Goal: Task Accomplishment & Management: Use online tool/utility

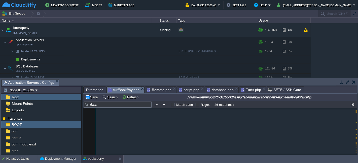
scroll to position [2953, 0]
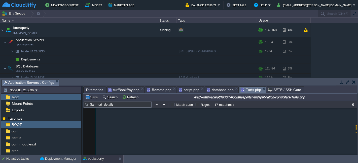
click at [248, 87] on span "Turfs.php" at bounding box center [251, 90] width 20 height 6
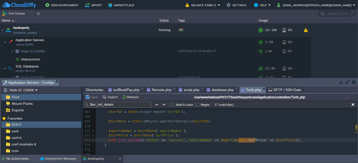
scroll to position [795, 0]
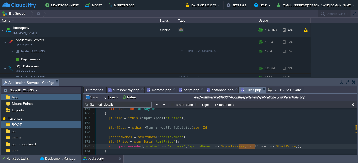
click at [124, 90] on span "turfBookPay.php" at bounding box center [123, 90] width 31 height 6
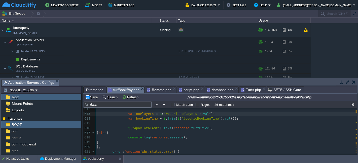
scroll to position [2981, 0]
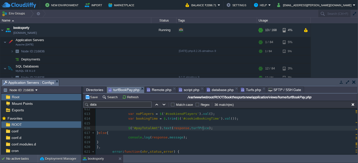
click at [203, 128] on div "xxxxxxxxxx </ script > 596 ​ 597 function paytab () { 598 var turfId = $ ( '#hd…" at bounding box center [226, 147] width 261 height 232
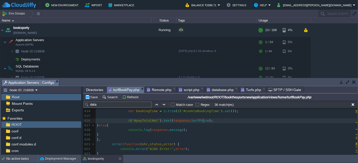
scroll to position [2981, 0]
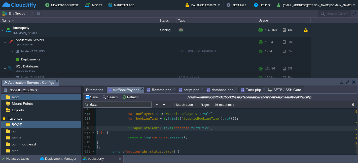
type textarea "response.turfPrice"
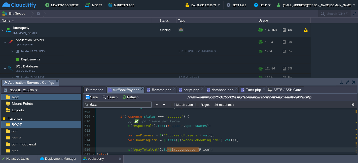
scroll to position [2953, 0]
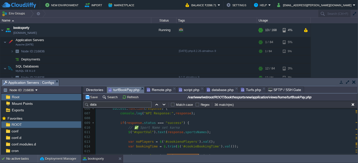
click at [200, 136] on pre at bounding box center [226, 137] width 261 height 5
paste textarea ";"
type textarea ";"
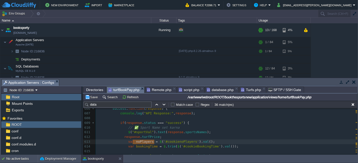
type textarea "var noPlayers ="
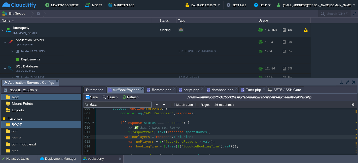
type textarea "turfPrice"
type textarea "noPlayers"
click at [121, 138] on span at bounding box center [111, 137] width 28 height 4
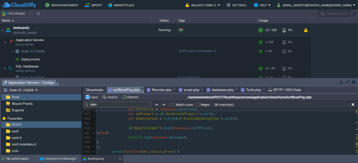
scroll to position [2981, 0]
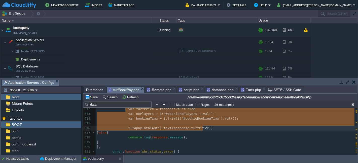
type textarea "var turfPrice = response.turfPrice; var noPlayers = $('#cookienoPlayers').val()…"
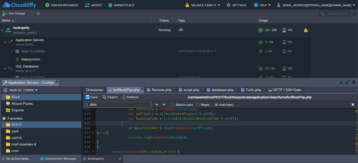
scroll to position [2953, 0]
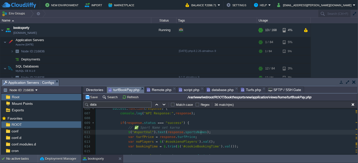
click at [203, 133] on pre "$ ( "#sportVal" ). text ( response . sportsNames );" at bounding box center [226, 132] width 261 height 5
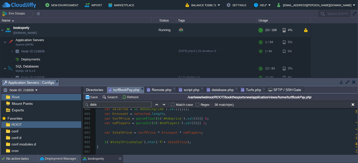
scroll to position [3442, 0]
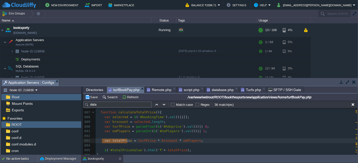
type textarea "var totalPrice = turfPrice * hrscount * noPlayers;"
drag, startPoint x: 102, startPoint y: 140, endPoint x: 206, endPoint y: 143, distance: 104.4
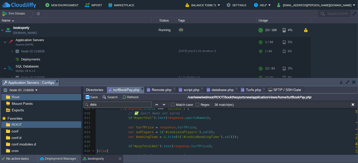
click at [228, 137] on pre "var bookingTime = $ . trim ( $ ( '#cookieBookingTime' ). val ());" at bounding box center [226, 137] width 261 height 5
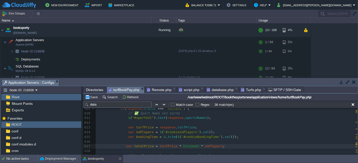
click at [122, 146] on div "xxxxxxxxxx < input type = "hidden" name = "slug" value = " <?php echo $this -> …" at bounding box center [226, 135] width 261 height 209
click at [139, 145] on span "totalPrice" at bounding box center [146, 147] width 20 height 4
type textarea "totalPrice"
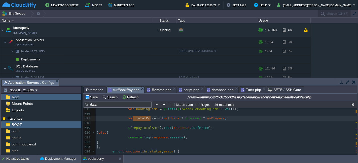
click at [143, 128] on div "xxxxxxxxxx < input type = "hidden" name = "slug" value = " <?php echo $this -> …" at bounding box center [226, 107] width 261 height 209
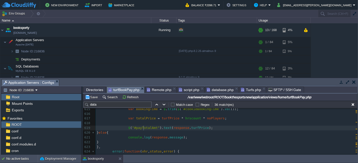
type textarea "payTotalAmt"
click at [142, 118] on div "xxxxxxxxxx < input type = "hidden" name = "slug" value = " <?php echo $this -> …" at bounding box center [226, 107] width 261 height 209
type textarea "totalPrice"
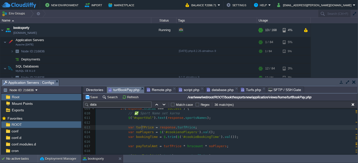
click at [141, 126] on span "turfPrice" at bounding box center [145, 128] width 18 height 4
type textarea "turfPrice"
click at [140, 133] on div "xxxxxxxxxx < input type = "hidden" name = "slug" value = " <?php echo $this -> …" at bounding box center [226, 135] width 261 height 209
type textarea "noPlayers"
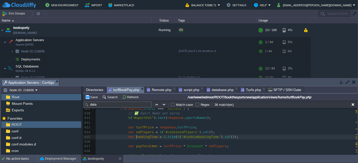
click at [137, 137] on div "xxxxxxxxxx < input type = "hidden" name = "slug" value = " <?php echo $this -> …" at bounding box center [226, 135] width 261 height 209
type textarea "bookingTime"
click at [183, 147] on div "xxxxxxxxxx < input type = "hidden" name = "slug" value = " <?php echo $this -> …" at bounding box center [226, 135] width 261 height 209
type textarea "hrscount"
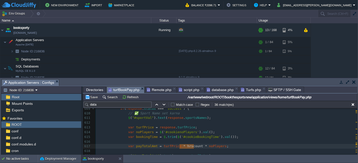
paste textarea
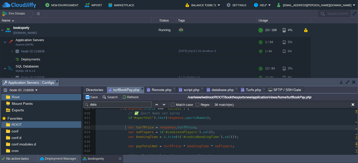
click at [124, 127] on span at bounding box center [126, 128] width 4 height 5
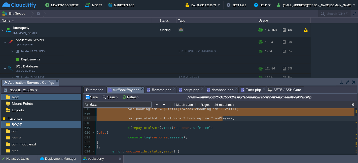
type textarea "var turfPrice = response.turfPrice; var noPlayers = $('#cookienoPlayers').val()…"
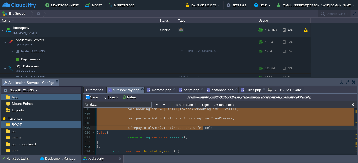
type textarea "payTotalAmt"
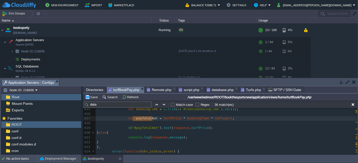
click at [192, 130] on div "xxxxxxxxxx < input type = "hidden" name = "slug" value = " <?php echo $this -> …" at bounding box center [226, 107] width 261 height 209
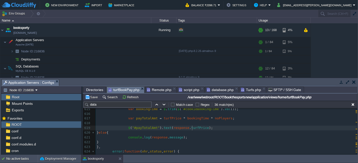
type textarea "turfPrice"
paste textarea
type textarea "response."
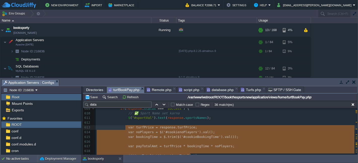
paste textarea "= parseInt($('#cookienoPlayers').val()) || 0; var bookingTime = parseInt($.trim…"
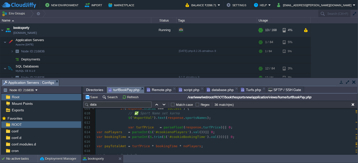
scroll to position [2980, 0]
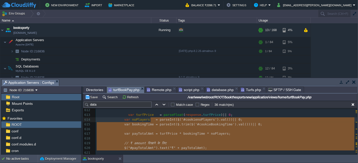
type textarea "= parseInt($('#cookienoPlayers').val()) || 0; var bookingTime = parseInt($.trim…"
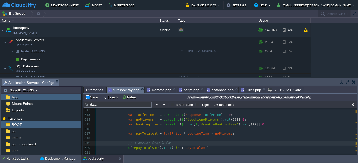
click at [182, 144] on pre "// ₹ amount दिखाने के लिए" at bounding box center [226, 143] width 261 height 5
type textarea "// ₹ amount दिखाने के लिए"
click at [92, 97] on button "Save" at bounding box center [92, 97] width 14 height 5
click at [216, 89] on span "database.php" at bounding box center [220, 90] width 27 height 6
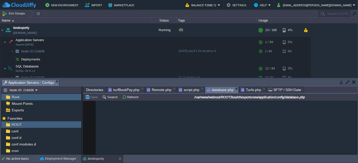
type textarea "AZTvrx01215"
click at [126, 88] on span "turfBookPay.php" at bounding box center [123, 90] width 31 height 6
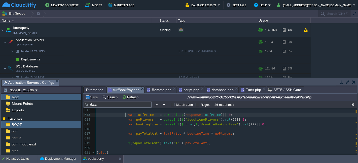
click at [124, 115] on span at bounding box center [126, 115] width 4 height 5
click at [188, 135] on div "xxxxxxxxxx < input type = "hidden" name = "slug" value = " <?php echo $this -> …" at bounding box center [226, 124] width 261 height 213
type textarea "bookingTime"
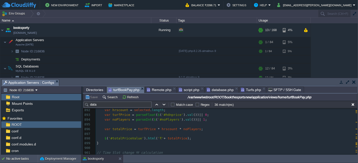
scroll to position [3457, 0]
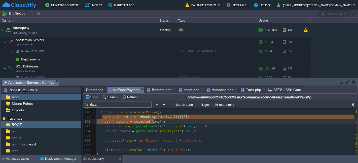
type textarea "var selected = $('#bookingTime').val() || []; var hrscount = selected.length;"
drag, startPoint x: 103, startPoint y: 117, endPoint x: 161, endPoint y: 121, distance: 58.7
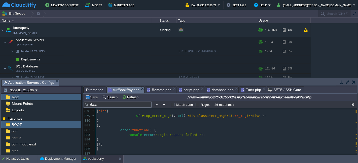
scroll to position [3384, 0]
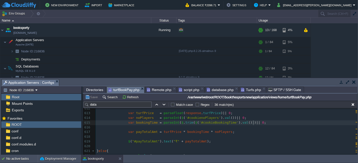
click at [255, 121] on pre "var bookingTime = parseInt ( $ . trim ( $ ( '#cookieBookingTime' ). val ())) ||…" at bounding box center [226, 123] width 261 height 5
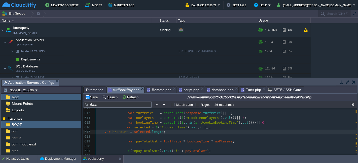
click at [103, 133] on span at bounding box center [101, 132] width 8 height 4
click at [124, 128] on div "xxxxxxxxxx < input type = "hidden" name = "slug" value = " <?php echo $this -> …" at bounding box center [226, 116] width 261 height 190
click at [171, 129] on div "xxxxxxxxxx < input type = "hidden" name = "slug" value = " <?php echo $this -> …" at bounding box center [226, 116] width 261 height 190
type textarea "bookingTime"
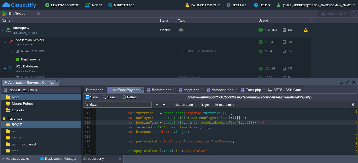
click at [211, 122] on div "xxxxxxxxxx < input type = "hidden" name = "slug" value = " <?php echo $this -> …" at bounding box center [226, 116] width 261 height 190
type textarea "cookieBookingTime"
click at [169, 126] on span "'#bookingTime'" at bounding box center [175, 128] width 28 height 4
type textarea "bookingTime"
click at [141, 128] on span "selected" at bounding box center [144, 128] width 16 height 4
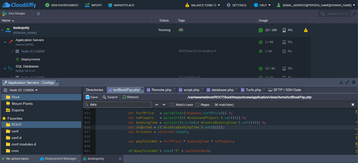
type textarea "selected"
click at [146, 123] on span "bookingTime" at bounding box center [147, 123] width 22 height 4
type textarea "bookingTime"
click at [139, 131] on span "hrscount" at bounding box center [144, 132] width 16 height 4
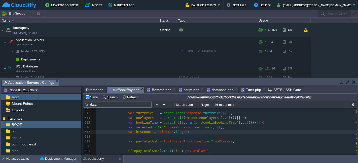
type textarea "hrscount"
paste textarea
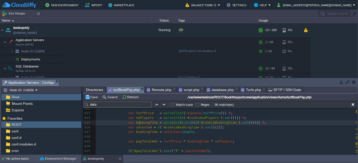
click at [140, 124] on div "xxxxxxxxxx < input type = "hidden" name = "slug" value = " <?php echo $this -> …" at bounding box center [226, 116] width 261 height 190
type textarea "bookingTime"
click at [143, 129] on span "selected" at bounding box center [144, 128] width 16 height 4
type textarea "selected"
paste textarea
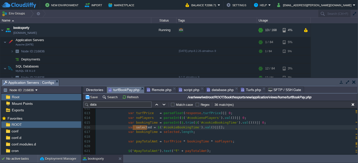
click at [137, 125] on span "bookingTime" at bounding box center [147, 123] width 22 height 4
type textarea "bookingTime"
paste textarea
click at [124, 128] on div "xxxxxxxxxx < input type = "hidden" name = "slug" value = " <?php echo $this -> …" at bounding box center [226, 116] width 261 height 190
type textarea "//"
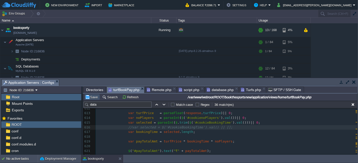
click at [89, 98] on button "Save" at bounding box center [92, 97] width 14 height 5
click at [124, 113] on span at bounding box center [126, 113] width 4 height 5
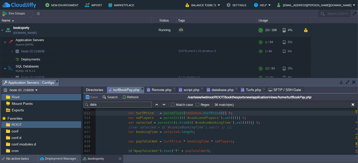
type textarea "var turfPrice = parseFloat(response.turfPrice) || 0; var noPlayers = parseInt($…"
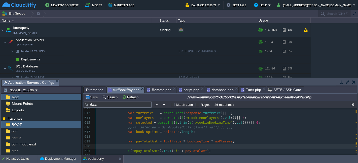
click at [125, 114] on span at bounding box center [126, 113] width 4 height 5
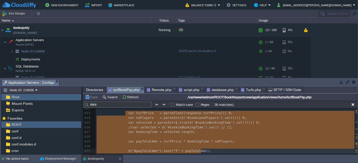
paste textarea "parseInt($('#cookienoPlayers').val()) || 0; // Booking time slots (comma separa…"
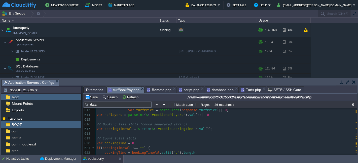
scroll to position [2957, 0]
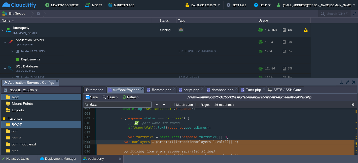
type textarea "parseInt($('#cookienoPlayers').val()) || 0; // Booking time slots (comma separa…"
click at [91, 98] on button "Save" at bounding box center [92, 97] width 14 height 5
click at [278, 134] on pre at bounding box center [226, 133] width 261 height 5
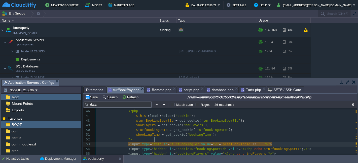
scroll to position [2, 5]
type textarea "tetx"
type textarea "text"
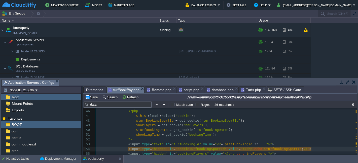
type textarea "hidden"
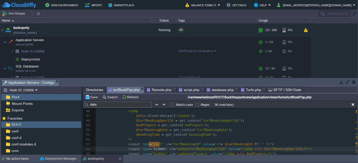
paste textarea
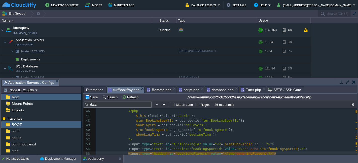
type textarea "hidden"
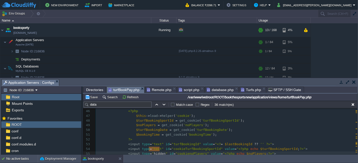
paste textarea
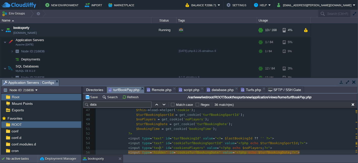
type textarea "hidden"
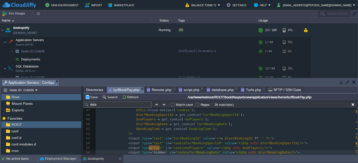
paste textarea
type textarea "hidden"
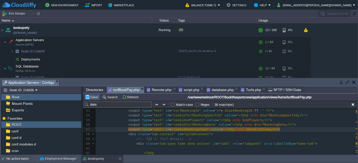
click at [93, 97] on button "Save" at bounding box center [92, 97] width 14 height 5
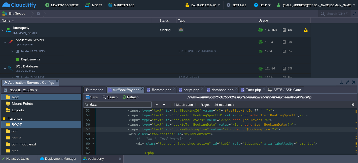
click at [182, 137] on pre "<!-- Tab 1: Turf Details -->" at bounding box center [226, 139] width 261 height 5
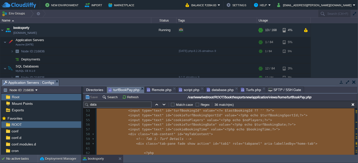
click at [324, 49] on div "booksporty [DOMAIN_NAME] Running + Add to Env Group RAM 7% CPU 1% 13 / 168 4% A…" at bounding box center [179, 50] width 358 height 54
type textarea "-"
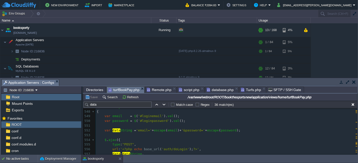
scroll to position [2647, 0]
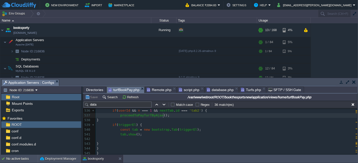
click at [168, 116] on pre "proceedToPayTurfByAjax ();" at bounding box center [226, 115] width 261 height 5
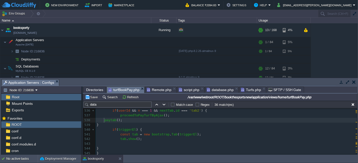
click at [103, 122] on div "xxxxxxxxxx < input type = "hidden" name = "slug" value = " <?php echo $this -> …" at bounding box center [226, 130] width 261 height 147
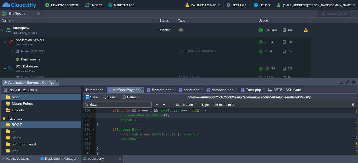
click at [165, 115] on pre "proceedToPayTurfByAjax ();" at bounding box center [226, 115] width 261 height 5
type textarea "proceedToPayTurfByAjax();"
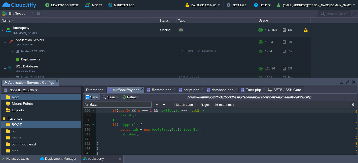
click at [93, 97] on button "Save" at bounding box center [92, 97] width 14 height 5
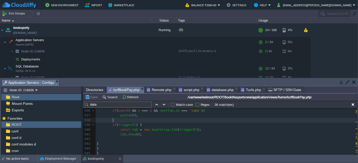
click at [218, 90] on span "database.php" at bounding box center [220, 90] width 27 height 6
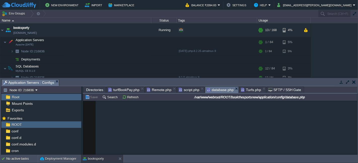
click at [121, 90] on span "turfBookPay.php" at bounding box center [123, 90] width 31 height 6
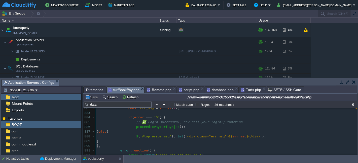
scroll to position [3416, 0]
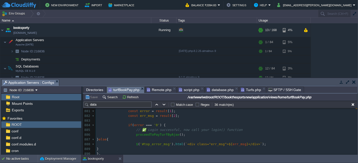
click at [185, 135] on pre "proceedToPayTurfByAjax ();" at bounding box center [226, 135] width 261 height 5
type textarea "proceedToPayTurfByAjax();"
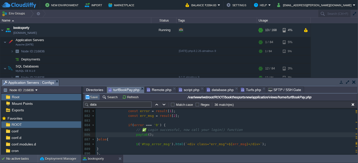
click at [92, 98] on button "Save" at bounding box center [92, 97] width 14 height 5
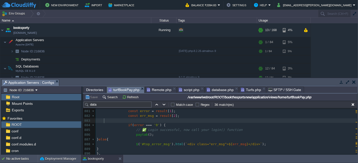
drag, startPoint x: 147, startPoint y: 0, endPoint x: 201, endPoint y: 122, distance: 133.4
click at [201, 122] on pre at bounding box center [226, 121] width 261 height 5
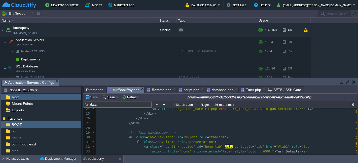
scroll to position [140, 0]
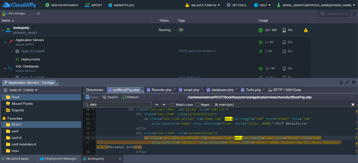
type textarea "disabled"
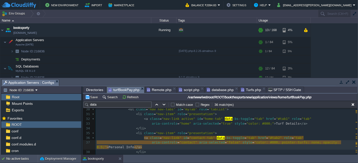
type textarea "pointer-turfs: none; opacity: 0.5;"
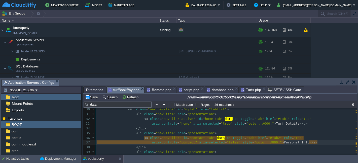
scroll to position [167, 0]
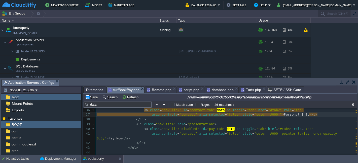
type textarea "disabled"
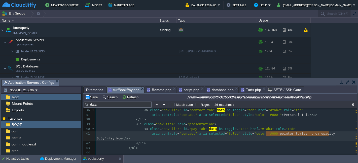
type textarea "pointer-turfs: none; opacity: 0.5;"
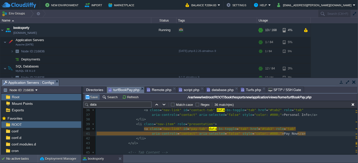
click at [94, 97] on button "Save" at bounding box center [92, 97] width 14 height 5
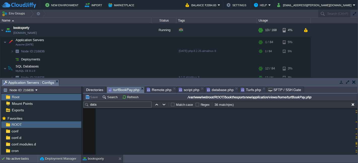
scroll to position [3578, 0]
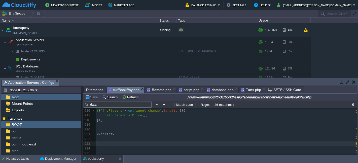
click at [194, 144] on pre "​" at bounding box center [226, 144] width 261 height 5
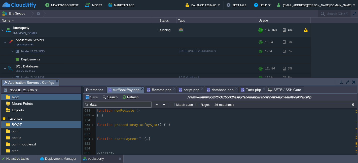
scroll to position [3243, 0]
click at [112, 133] on pre "​" at bounding box center [226, 131] width 261 height 5
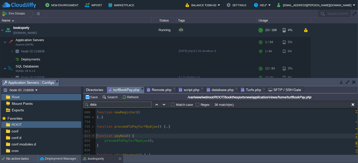
click at [117, 137] on span "payNow" at bounding box center [120, 136] width 12 height 4
type textarea "payNow"
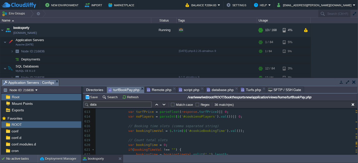
scroll to position [2852, 0]
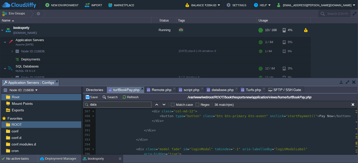
type textarea "startPayment"
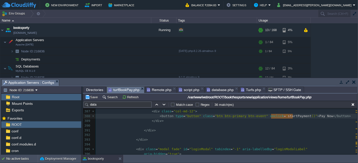
paste textarea
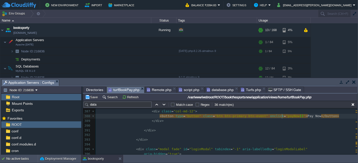
click at [297, 125] on pre at bounding box center [226, 126] width 261 height 5
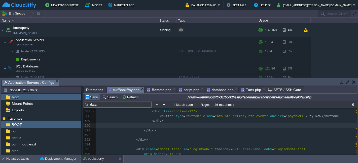
click at [92, 96] on button "Save" at bounding box center [92, 97] width 14 height 5
click at [183, 124] on pre at bounding box center [226, 126] width 261 height 5
click at [91, 97] on button "Save" at bounding box center [92, 97] width 14 height 5
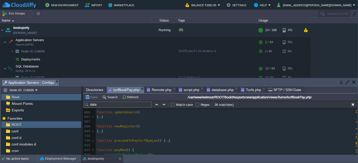
scroll to position [3257, 0]
click at [97, 123] on div "xxxxxxxxxx 689 { ... } 734 ​ 735 function proceedToPayTurfByAjax () { ... } 822…" at bounding box center [226, 155] width 261 height 109
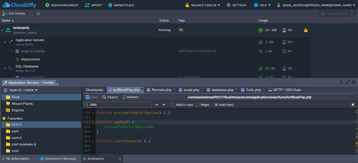
type textarea "function payNow() { proceedToPayTurfByAjax(); }"
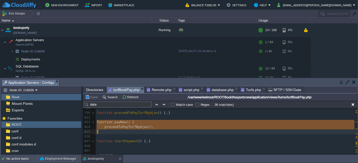
scroll to position [3535, 0]
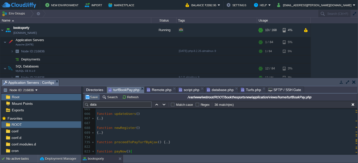
click at [90, 99] on button "Save" at bounding box center [92, 97] width 14 height 5
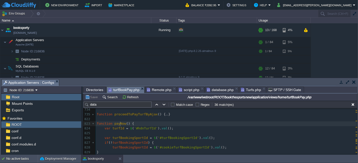
type textarea "payNow"
type input "payNow"
click at [162, 106] on button "button" at bounding box center [164, 105] width 5 height 5
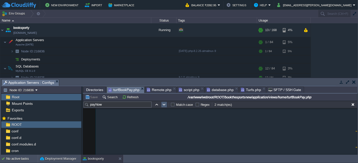
scroll to position [1898, 0]
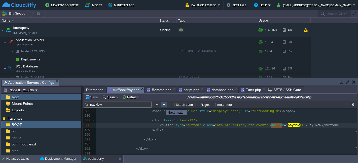
click at [162, 106] on button "button" at bounding box center [164, 105] width 5 height 5
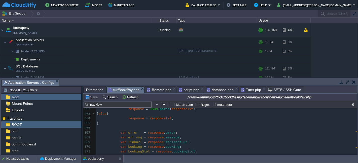
scroll to position [3435, 0]
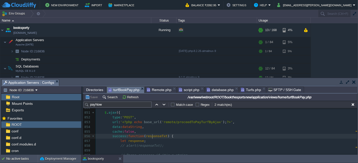
click at [153, 136] on div "xxxxxxxxxx function payNow () { 838 var bookingTime = $ . trim ( $ ( '#bookingT…" at bounding box center [226, 153] width 261 height 209
type textarea "responseTxt"
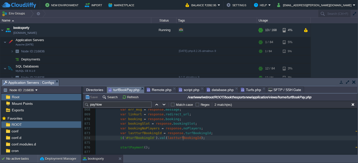
click at [182, 138] on div "xxxxxxxxxx function payNow () { 858 // alert(responseTxt); 859 ​ 860 // Parse r…" at bounding box center [226, 131] width 261 height 142
type textarea "lastturfBookingId"
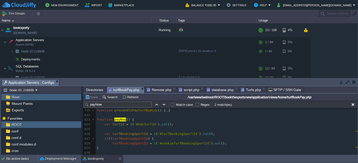
scroll to position [3260, 0]
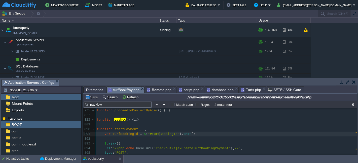
click at [158, 134] on span ""#turfBookingId"" at bounding box center [163, 134] width 31 height 4
type textarea "turfBookingId"
type textarea ".text"
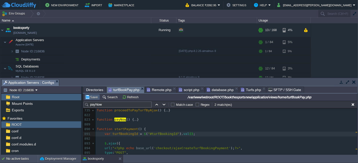
type textarea "val"
click at [93, 98] on button "Save" at bounding box center [92, 97] width 14 height 5
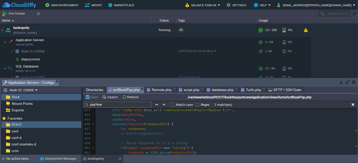
scroll to position [3411, 0]
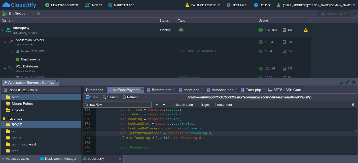
click at [138, 136] on div "xxxxxxxxxx 858 // alert(responseTxt); 859 ​ 860 // Parse response if it's a str…" at bounding box center [226, 150] width 261 height 180
type textarea "lastturfBookingId"
click at [137, 140] on pre "$ ( '#turfBookingId' ). val ( lastturfBookingId );" at bounding box center [226, 138] width 261 height 5
type textarea "turfBookingId"
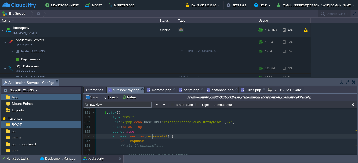
click at [152, 136] on span "responseTxt" at bounding box center [157, 137] width 22 height 4
type textarea "responseTxt"
click at [128, 142] on span "response" at bounding box center [136, 141] width 16 height 4
type textarea "response"
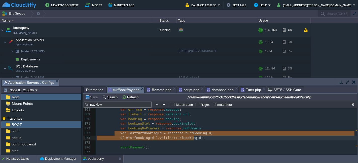
type textarea "var lastturfBookingId = response.turfBookingId; $('#turfBookingId').val(lasttur…"
drag, startPoint x: 116, startPoint y: 134, endPoint x: 195, endPoint y: 138, distance: 79.3
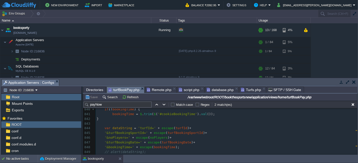
scroll to position [3336, 0]
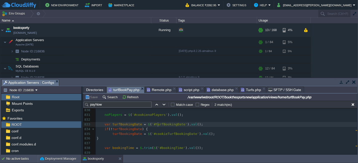
click at [158, 122] on div "xxxxxxxxxx $ ( '#turfBookingId' ). val ( lastturfBookingId ); 735 function proc…" at bounding box center [226, 132] width 261 height 133
type textarea "var turfBookingDate = $('#turfBookingDate').val();"
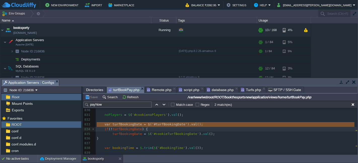
click at [160, 133] on div "xxxxxxxxxx $ ( '#turfBookingId' ). val ( lastturfBookingId ); 735 function proc…" at bounding box center [226, 132] width 261 height 133
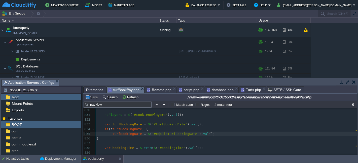
type textarea "cookieTurfBookingDate"
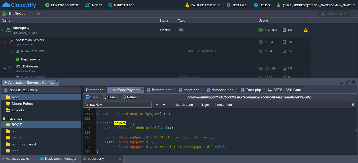
type textarea "turfBookingSportId"
type textarea "turfId"
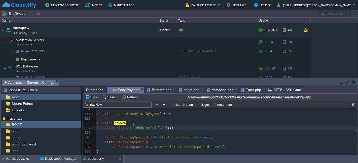
type textarea "hdnTurfId"
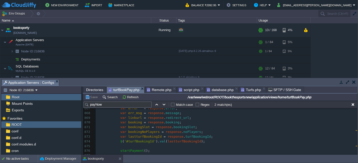
click at [150, 138] on span "lastturfBookingId" at bounding box center [144, 137] width 33 height 4
type textarea "lastturfBookingId"
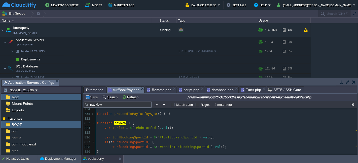
click at [168, 135] on pre "​" at bounding box center [226, 133] width 261 height 5
click at [169, 137] on div "xxxxxxxxxx var lastturfBookingId = response . turfBookingId ; 689 { ... } 734 ​…" at bounding box center [226, 152] width 261 height 100
type textarea "turfBookingSportId"
type textarea "$('#"
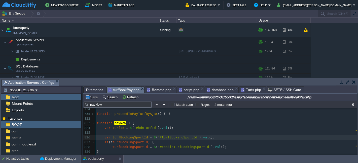
type textarea "turfBookingSportId"
click at [160, 89] on span "Remote.php" at bounding box center [159, 90] width 25 height 6
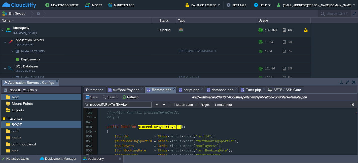
scroll to position [196, 0]
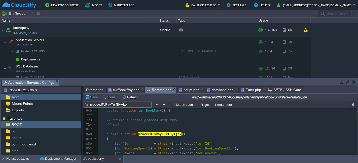
click at [126, 90] on span "turfBookPay.php" at bounding box center [123, 90] width 31 height 6
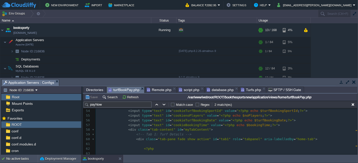
scroll to position [226, 0]
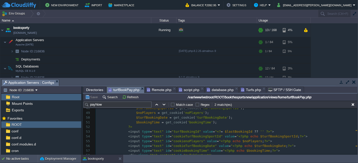
click at [180, 135] on pre "< input type = "text" id = "cookieTurfBookingSportId" value = " <?php echo $tur…" at bounding box center [226, 137] width 261 height 5
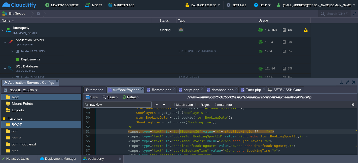
type textarea "turfBookingId"
click at [180, 135] on pre "< input type = "text" id = "cookieTurfBookingSportId" value = " <?php echo $tur…" at bounding box center [226, 137] width 261 height 5
type textarea "$lastBookingId"
type textarea "turfBookingId"
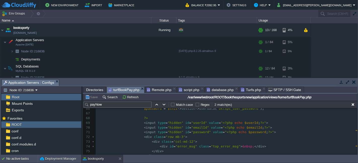
scroll to position [338, 0]
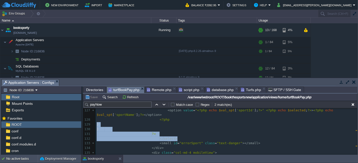
drag, startPoint x: 357, startPoint y: 115, endPoint x: 353, endPoint y: 133, distance: 18.2
click at [353, 133] on div "var www webroot ROOT bookthesportsnew application views template home Name Size…" at bounding box center [220, 125] width 274 height 62
click at [338, 132] on pre "?>" at bounding box center [226, 134] width 261 height 5
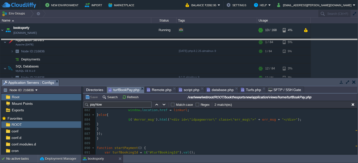
drag, startPoint x: 324, startPoint y: 85, endPoint x: 321, endPoint y: 45, distance: 40.4
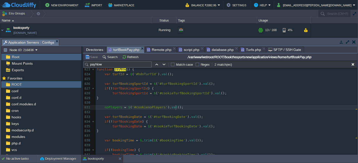
click at [192, 108] on pre "noPlayers = $ ( '#cookienoPlayers' ). val ();" at bounding box center [226, 107] width 261 height 5
paste input "turfBookingId"
type input "turfBookingId"
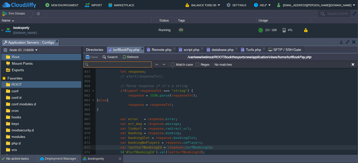
click at [197, 105] on pre "response = responseTxt ;" at bounding box center [226, 105] width 261 height 5
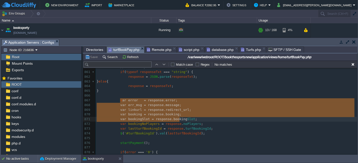
type textarea "ar error = response.error; var err_msg = response.message; var linkurl = respon…"
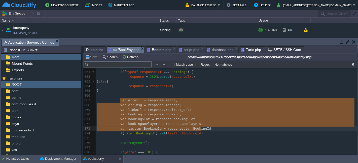
drag, startPoint x: 120, startPoint y: 102, endPoint x: 190, endPoint y: 127, distance: 74.5
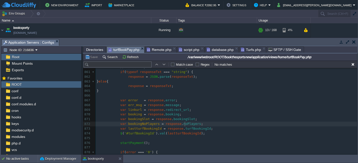
click at [184, 125] on span "noPlayers" at bounding box center [192, 124] width 18 height 4
type textarea "noPlayers"
type textarea "')."
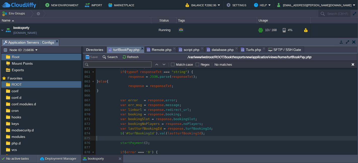
click at [174, 137] on pre "​" at bounding box center [226, 138] width 261 height 5
click at [175, 135] on pre "$ ( '#turfBookingId' ). val ( lastturfBookingId );" at bounding box center [226, 134] width 261 height 5
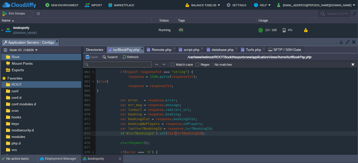
type textarea "lastturfBookingId"
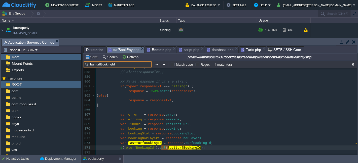
paste input "turfBookingId"
paste input "text"
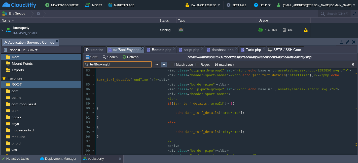
type input "turfBookingId"
click at [166, 66] on td at bounding box center [164, 65] width 6 height 6
type textarea "turfBookingId"
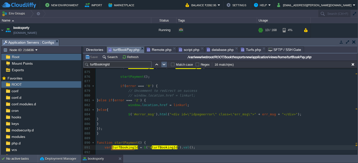
click at [166, 66] on td at bounding box center [164, 65] width 6 height 6
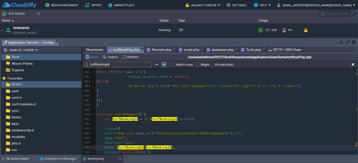
click at [166, 66] on td at bounding box center [164, 65] width 6 height 6
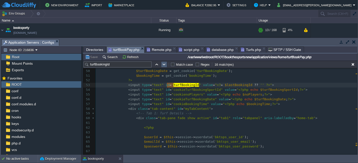
click at [166, 66] on td at bounding box center [164, 65] width 6 height 6
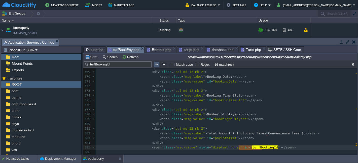
click at [153, 66] on td at bounding box center [156, 65] width 6 height 6
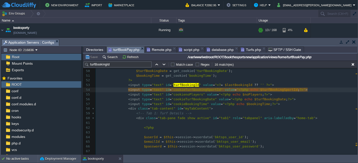
type textarea "cookieTurfBookingSportId"
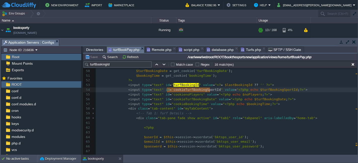
type textarea "cookieTurfBookingSportId"
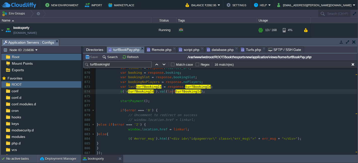
click at [173, 93] on div "xxxxxxxxxx < input type = "text" id = " cookieTurfBookingSportId " value = " <?…" at bounding box center [226, 89] width 261 height 161
type textarea "lastturfBookingId"
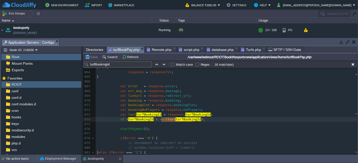
click at [161, 49] on span "Remote.php" at bounding box center [159, 50] width 25 height 6
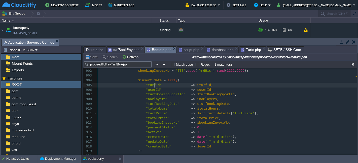
click at [154, 85] on span ""turfId"" at bounding box center [154, 85] width 16 height 4
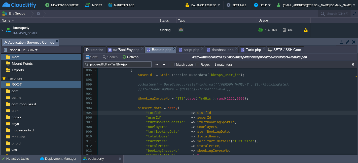
click at [205, 123] on div "x 883 else 884 { 885 $arr_turf_details = $this -> Mturfs -> getTurfsDetails ( $…" at bounding box center [227, 118] width 259 height 223
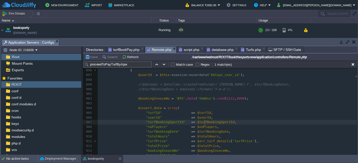
type textarea "$turfBookingSportId"
type textarea "turfBookingSportId"
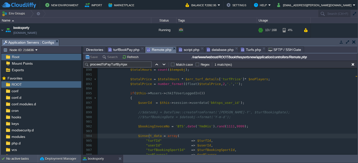
click at [150, 136] on div "x 880 $error = '1' ; 881 $err_msg = 'select booking time slot' ; 882 } 883 else…" at bounding box center [227, 138] width 259 height 237
type textarea "$insert_data"
click at [159, 131] on pre at bounding box center [227, 131] width 259 height 5
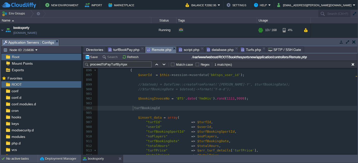
click at [134, 108] on span "turfBookingId" at bounding box center [147, 108] width 26 height 4
click at [131, 108] on div "x 880 $error = '1' ; 881 $err_msg = 'select booking time slot' ; 882 } 883 else…" at bounding box center [227, 115] width 259 height 247
type textarea "if()"
type textarea "turfBookingId"
type textarea "!emp"
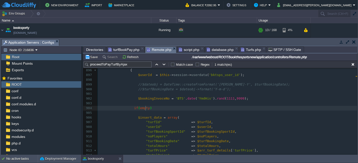
scroll to position [2, 9]
type textarea "empty()"
type textarea "$"
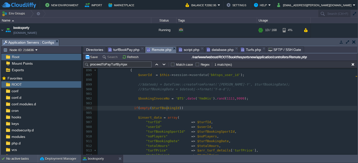
type textarea "$turfBookingId"
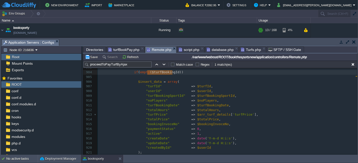
scroll to position [475, 0]
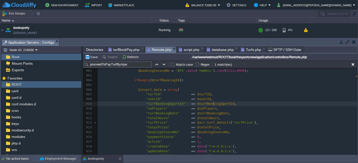
click at [213, 104] on span "$turfBookingSportId" at bounding box center [215, 104] width 37 height 4
type textarea "$turfBookingSportId"
click at [119, 50] on span "turfBookPay.php" at bounding box center [123, 50] width 31 height 6
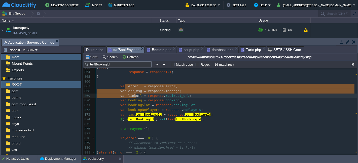
type textarea "error = response.error; var err_msg = response.message; var linkurl = response.…"
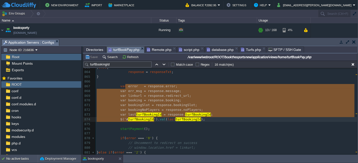
drag, startPoint x: 126, startPoint y: 84, endPoint x: 151, endPoint y: 119, distance: 43.2
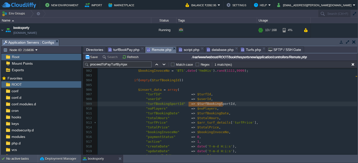
click at [159, 52] on span "Remote.php" at bounding box center [159, 50] width 25 height 6
type textarea "$turfBookingSportId"
type input "$turfBookingSportId"
click at [156, 67] on td at bounding box center [156, 65] width 6 height 6
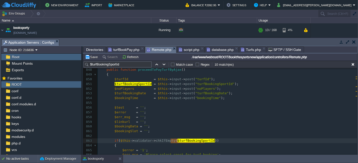
scroll to position [192, 0]
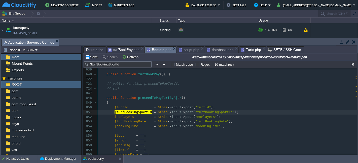
type textarea "turfBookingSportId"
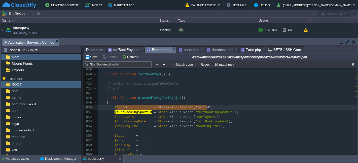
type textarea "$"
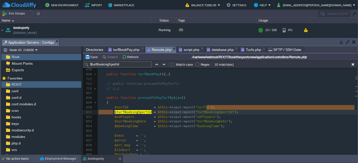
type textarea "$turfId = $this->input->post("turfId");"
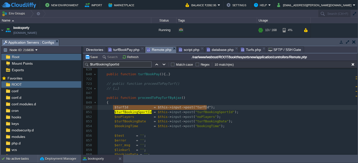
drag, startPoint x: 208, startPoint y: 108, endPoint x: 111, endPoint y: 109, distance: 97.6
click at [212, 110] on pre "$turfBookingSportId = $this -> input -> post ( "turfBookingSportId" );" at bounding box center [227, 112] width 259 height 5
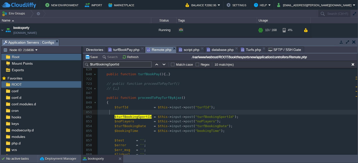
paste textarea "turfId"
click at [193, 114] on pre "$turfId = $this -> input -> post ( "turfId" );" at bounding box center [227, 112] width 259 height 5
click at [192, 113] on div "x 514 // { ... } 639 ​ 640 public function turfBookPay (){ ... } 722 723 // pub…" at bounding box center [227, 131] width 259 height 137
type textarea "turfId"
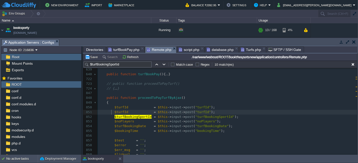
click at [121, 50] on span "turfBookPay.php" at bounding box center [123, 50] width 31 height 6
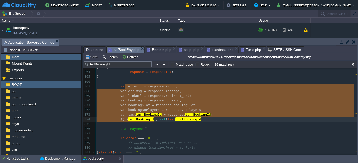
type textarea "turfBookingId"
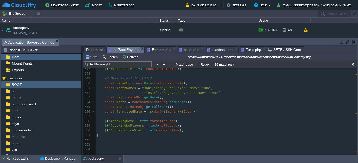
scroll to position [3126, 0]
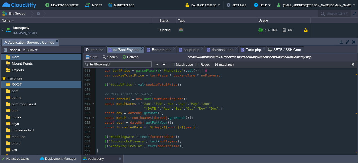
click at [158, 47] on span "Remote.php" at bounding box center [159, 50] width 25 height 6
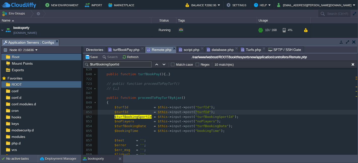
click at [196, 112] on div "x 514 // { ... } 639 ​ 640 public function turfBookPay (){ ... } 722 723 // pub…" at bounding box center [227, 131] width 259 height 137
type textarea "turfId"
drag, startPoint x: 115, startPoint y: 113, endPoint x: 125, endPoint y: 112, distance: 10.1
click at [162, 112] on div "x 514 // { ... } 639 ​ 640 public function turfBookPay (){ ... } 722 723 // pub…" at bounding box center [227, 131] width 259 height 137
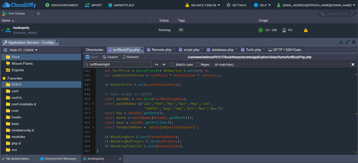
click at [128, 47] on span "turfBookPay.php" at bounding box center [123, 50] width 31 height 6
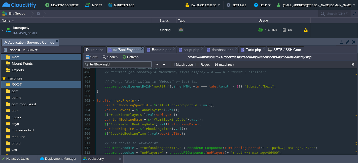
scroll to position [2399, 0]
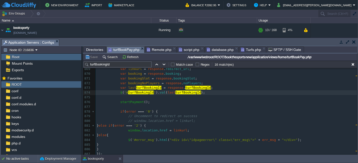
type textarea "fBookingId);"
type textarea "$('#turfBookingId').val(lastturfBookingId);"
drag, startPoint x: 195, startPoint y: 92, endPoint x: 118, endPoint y: 95, distance: 76.8
click at [185, 89] on div "xxxxxxxxxx 853 url : ' <?php echo base_url ( 'remote/proceedToPayTurfByAjax' );…" at bounding box center [226, 81] width 261 height 180
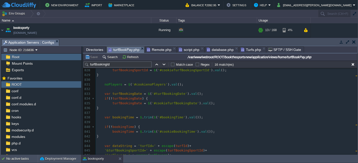
click at [195, 94] on div "xxxxxxxxxx var last turfBookingId = response . turfBookingId ; 735 function pro…" at bounding box center [226, 132] width 261 height 194
type textarea "var turfBookingDate = $('#turfBookingDate').val();"
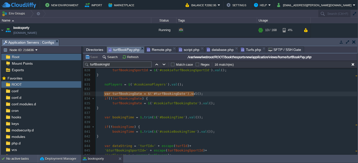
drag, startPoint x: 104, startPoint y: 94, endPoint x: 111, endPoint y: 95, distance: 7.4
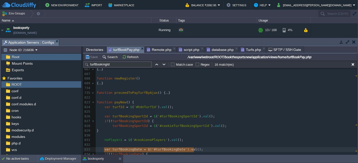
click at [157, 52] on span "Remote.php" at bounding box center [159, 50] width 25 height 6
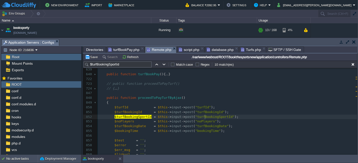
click at [205, 115] on div "x 514 // { ... } 639 ​ 640 public function turfBookPay (){ ... } 722 723 // pub…" at bounding box center [227, 131] width 259 height 137
type textarea "turfBookingSportId"
type textarea "(""
type textarea "turfBookingSportId"
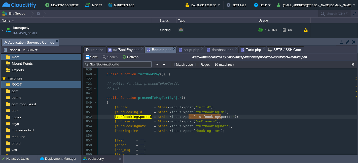
type input "turfBookingSportId"
click at [207, 112] on div "x 514 // { ... } 639 ​ 640 public function turfBookPay (){ ... } 722 723 // pub…" at bounding box center [227, 131] width 259 height 137
type textarea "turfBookingId"
click at [120, 49] on span "turfBookPay.php" at bounding box center [123, 50] width 31 height 6
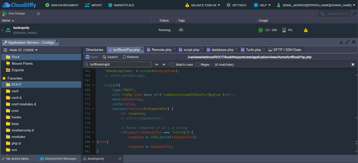
scroll to position [2679, 0]
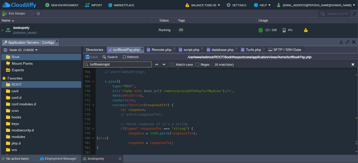
click at [112, 63] on input "turfBookingId" at bounding box center [118, 65] width 68 height 6
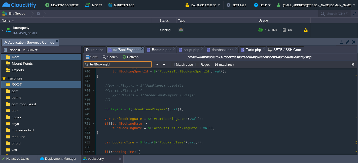
scroll to position [2540, 0]
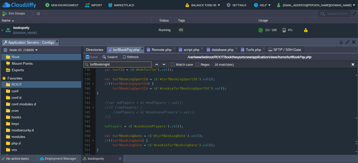
click at [154, 49] on span "Remote.php" at bounding box center [159, 50] width 25 height 6
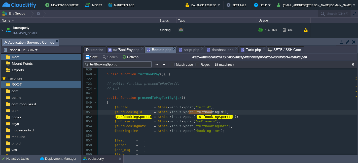
click at [121, 65] on input "turfBookingSportId" at bounding box center [118, 65] width 68 height 6
click at [120, 49] on span "turfBookPay.php" at bounding box center [123, 50] width 31 height 6
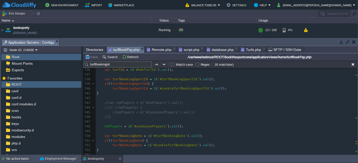
click at [125, 65] on input "turfBookingId" at bounding box center [118, 65] width 68 height 6
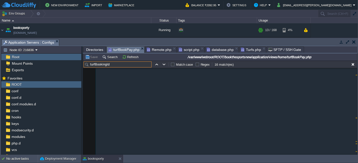
scroll to position [233, 0]
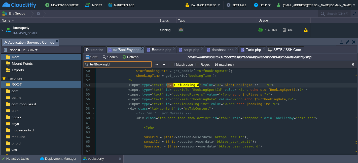
paste input "Sport"
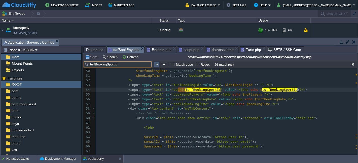
type input "turfBookingSportId"
click at [155, 64] on button "button" at bounding box center [156, 64] width 5 height 5
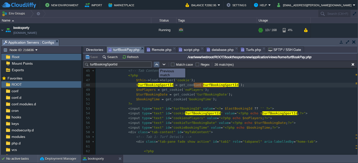
click at [155, 64] on button "button" at bounding box center [156, 64] width 5 height 5
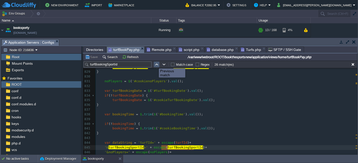
click at [155, 64] on button "button" at bounding box center [156, 64] width 5 height 5
type textarea "TurfBookingSportId"
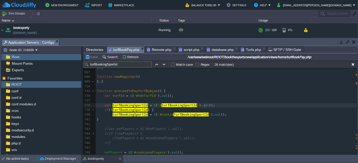
click at [207, 106] on pre "var turfBookingSportId = $ ( '# turfBookingSportId ' ). val ();" at bounding box center [226, 105] width 261 height 5
type textarea "var turfBookingSportId = $('#turfBookingSportId').val();"
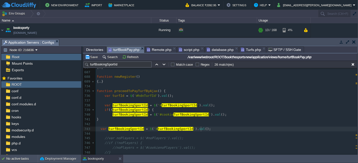
click at [101, 130] on div "xxxxxxxxxx if ( isset ( $_SESSION [ 'temp TurfBookingSportId ' ]) && $_SESSION …" at bounding box center [226, 124] width 261 height 175
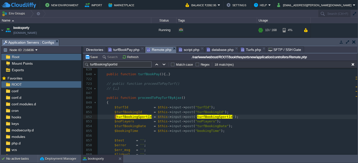
click at [155, 51] on span "Remote.php" at bounding box center [159, 50] width 25 height 6
type textarea "turfBookingSportId"
click at [125, 111] on div "x 514 // { ... } 639 ​ 640 public function turfBookPay (){ ... } 722 723 // pub…" at bounding box center [227, 131] width 259 height 137
type textarea "$turfBookingId"
type textarea "turfBookingId"
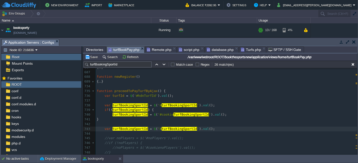
click at [118, 49] on span "turfBookPay.php" at bounding box center [123, 50] width 31 height 6
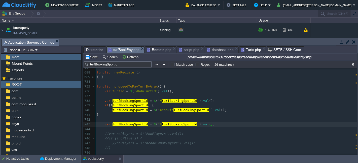
click at [152, 51] on span "Remote.php" at bounding box center [159, 50] width 25 height 6
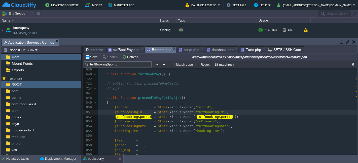
type textarea "$turfBookingId"
type textarea "turfBookingId"
click at [120, 51] on span "turfBookPay.php" at bounding box center [123, 50] width 31 height 6
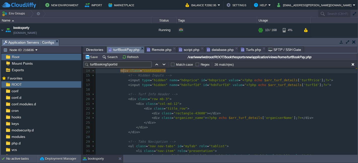
click at [123, 123] on div "xxxxxxxxxx < div class = "container" > 1 < style > 2 @media only screen and ( m…" at bounding box center [226, 104] width 261 height 194
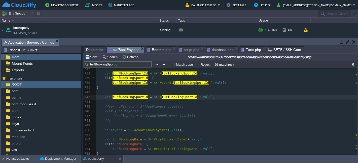
click at [129, 98] on div "xxxxxxxxxx if ( isset ( $_SESSION [ 'temp TurfBookingSportId ' ]) && $_SESSION …" at bounding box center [226, 126] width 261 height 156
type textarea "turfBookingSportId"
paste textarea
click at [159, 99] on div "xxxxxxxxxx if ( isset ( $_SESSION [ 'temp TurfBookingSportId ' ]) && $_SESSION …" at bounding box center [226, 126] width 261 height 156
type textarea "turfBookingSportId"
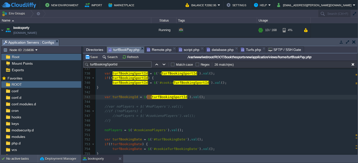
paste textarea
click at [88, 55] on button "Save" at bounding box center [92, 57] width 14 height 5
click at [159, 49] on span "Remote.php" at bounding box center [159, 50] width 25 height 6
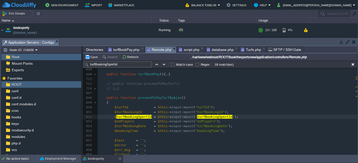
click at [132, 118] on div "x 514 // { ... } 639 ​ 640 public function turfBookPay (){ ... } 722 723 // pub…" at bounding box center [227, 131] width 259 height 137
type textarea "$turfBookingSportId"
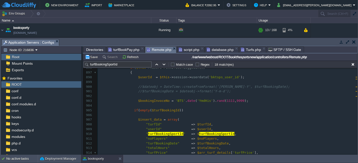
scroll to position [443, 0]
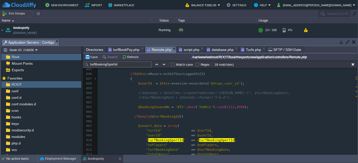
click at [145, 108] on div "x $ turfBookingSportId = $this -> input -> post ( " turfBookingSportId " ); 882…" at bounding box center [227, 136] width 259 height 261
click at [138, 109] on div "x $ turfBookingSportId = $this -> input -> post ( " turfBookingSportId " ); 882…" at bounding box center [227, 136] width 259 height 261
click at [138, 114] on pre at bounding box center [227, 112] width 259 height 5
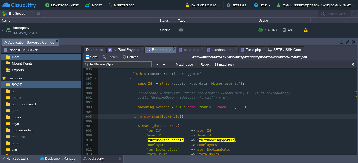
click at [161, 117] on div "x $ turfBookingSportId = $this -> input -> post ( " turfBookingSportId " ); 882…" at bounding box center [227, 136] width 259 height 261
type textarea "///"
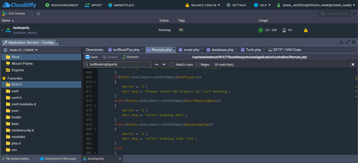
scroll to position [304, 0]
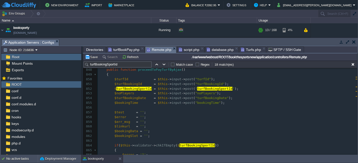
click at [230, 90] on pre "$ turfBookingSportId = $this -> input -> post ( " turfBookingSportId " );" at bounding box center [227, 89] width 259 height 5
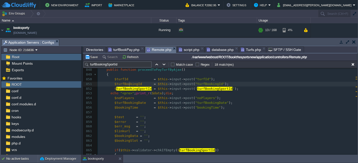
click at [129, 84] on div "x ///if(empty($turfBookingId)) 724 // { ... } 847 ​ 848 public function proceed…" at bounding box center [227, 157] width 259 height 199
type textarea "$turfBookingId"
click at [154, 93] on span "$data" at bounding box center [157, 94] width 10 height 4
type textarea "$data"
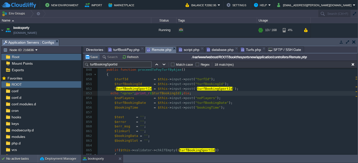
click at [93, 56] on button "Save" at bounding box center [92, 57] width 14 height 5
type textarea "echo "<pre>";print_r($turfBookingId);die;"
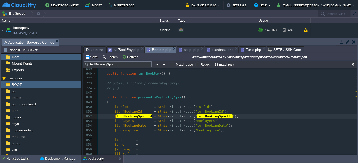
scroll to position [192, 0]
click at [93, 58] on button "Save" at bounding box center [92, 57] width 14 height 5
click at [230, 116] on pre "$ turfBookingSportId = $this -> input -> post ( " turfBookingSportId " );" at bounding box center [227, 117] width 259 height 5
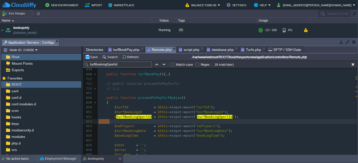
type textarea "echo "<pre>";print_r($turfBookingId);die;"
click at [90, 57] on button "Save" at bounding box center [92, 57] width 14 height 5
click at [125, 116] on span "turfBookingSportId" at bounding box center [133, 117] width 35 height 4
type textarea "$turfBookingSportId"
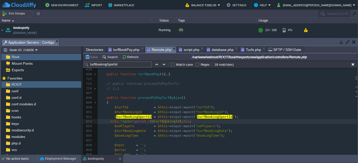
type textarea "$turfBookingId"
click at [95, 56] on button "Save" at bounding box center [92, 57] width 14 height 5
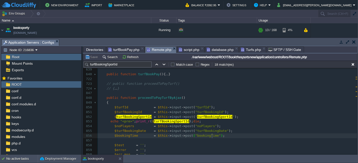
type textarea "$turfBookingId"
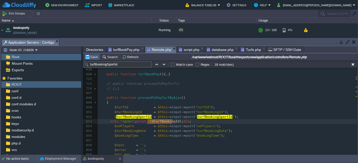
click at [88, 55] on td "Save" at bounding box center [92, 57] width 16 height 6
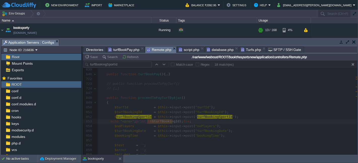
click at [129, 51] on span "turfBookPay.php" at bounding box center [123, 50] width 31 height 6
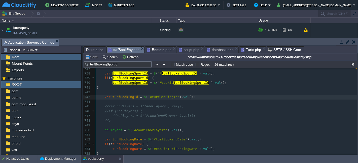
scroll to position [2517, 0]
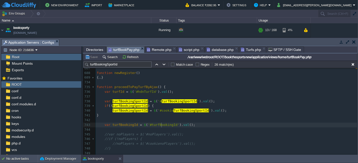
click at [162, 125] on div "xxxxxxxxxx if ( isset ( $_SESSION [ 'temp TurfBookingSportId ' ]) && $_SESSION …" at bounding box center [226, 144] width 261 height 166
click at [161, 125] on div at bounding box center [161, 125] width 0 height 5
type textarea "turfBookingId"
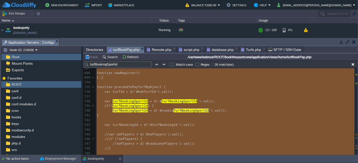
type textarea "-"
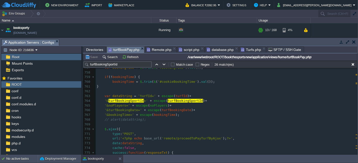
scroll to position [2656, 0]
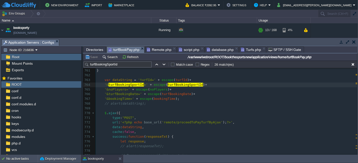
click at [200, 86] on div "xxxxxxxxxx turfBookingSportId = $ ( '#cookie TurfBookingSportId ' ). val (); 74…" at bounding box center [226, 99] width 261 height 223
click at [192, 80] on pre "var dataString = 'turfId=' + escape ( turfId ) +" at bounding box center [226, 80] width 261 height 5
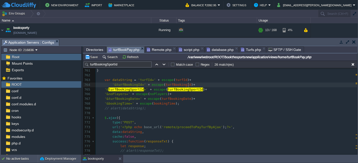
click at [110, 85] on div "xxxxxxxxxx if ( isset ( $_SESSION [ 'temp TurfBookingSportId ' ]) && $_SESSION …" at bounding box center [226, 102] width 261 height 228
click at [94, 55] on button "Save" at bounding box center [92, 57] width 14 height 5
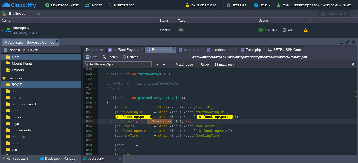
click at [159, 50] on span "Remote.php" at bounding box center [159, 50] width 25 height 6
click at [126, 48] on span "turfBookPay.php" at bounding box center [123, 50] width 31 height 6
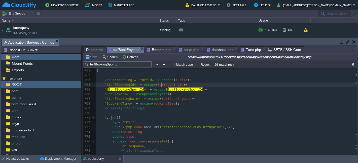
click at [161, 86] on div "xxxxxxxxxx if ( isset ( $_SESSION [ 'temp TurfBookingSportId ' ]) && $_SESSION …" at bounding box center [226, 102] width 261 height 228
type textarea "turfBookingId"
click at [90, 56] on button "Save" at bounding box center [92, 57] width 14 height 5
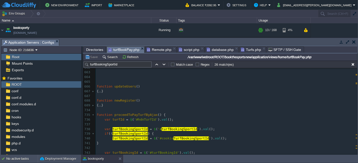
scroll to position [2517, 0]
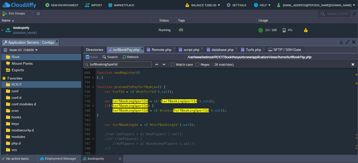
click at [192, 126] on pre "var turfBookingId = $ ( '#turfBookingId' ). val ();" at bounding box center [226, 125] width 261 height 5
type textarea "alert();"
click at [120, 125] on div "xxxxxxxxxx if ( isset ( $_SESSION [ 'temp TurfBookingSportId ' ]) && $_SESSION …" at bounding box center [226, 146] width 261 height 171
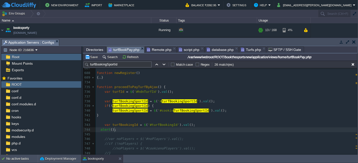
type textarea "turfBookingId"
click at [94, 55] on button "Save" at bounding box center [92, 57] width 14 height 5
click at [201, 99] on pre "var turfBookingSportId = $ ( '# turfBookingSportId ' ). val ();" at bounding box center [226, 101] width 261 height 5
type textarea "-"
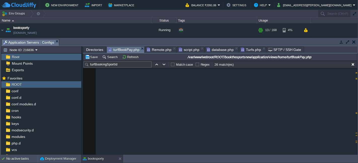
scroll to position [4701, 0]
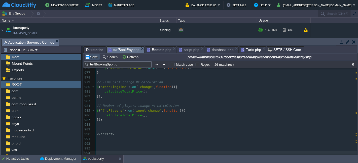
click at [91, 58] on button "Save" at bounding box center [92, 57] width 14 height 5
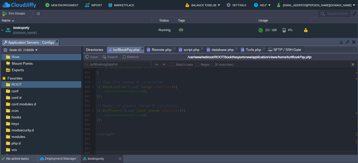
click at [158, 50] on span "Remote.php" at bounding box center [159, 50] width 25 height 6
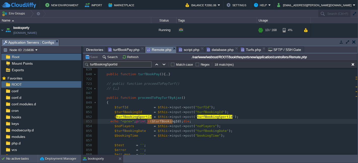
click at [209, 116] on span "turfBookingSportId" at bounding box center [214, 117] width 35 height 4
type textarea "turfBookingSportId"
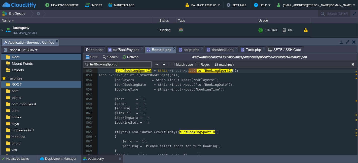
scroll to position [238, 0]
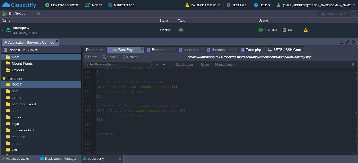
click at [119, 50] on span "turfBookPay.php" at bounding box center [123, 50] width 31 height 6
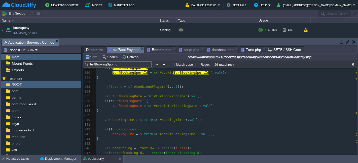
scroll to position [3984, 0]
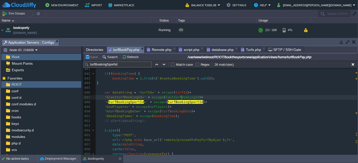
click at [182, 97] on div "xxxxxxxxxx ​ 825 ​ 826 lastturfBookingId = $ ( '#lastturfBookingId' ). val (); …" at bounding box center [226, 95] width 261 height 209
type textarea "lastturfBookingId"
click at [130, 65] on input "turfBookingSportId" at bounding box center [118, 65] width 68 height 6
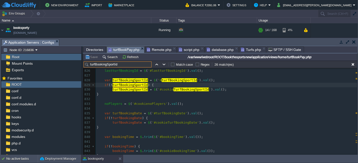
paste input "lastturfBooking"
type input "lastturfBookingId"
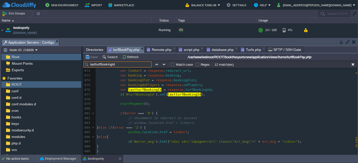
click at [159, 47] on span "Remote.php" at bounding box center [159, 50] width 25 height 6
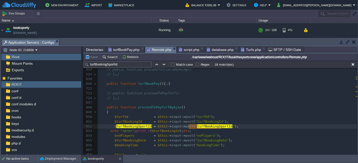
type textarea "turfBookingSportId"
click at [206, 122] on span ""turfBookingId"" at bounding box center [209, 122] width 29 height 4
type textarea "turfBookingId"
paste textarea
click at [130, 123] on span "$turfBookingId" at bounding box center [128, 122] width 28 height 4
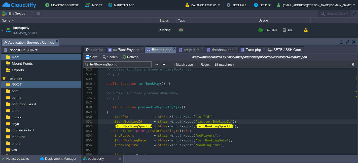
click at [130, 123] on span "$turfBookingId" at bounding box center [128, 122] width 28 height 4
click at [116, 121] on div "x ///if(empty($turfBookingId)) 379 { ... } 512 513 // public function proceedTo…" at bounding box center [227, 157] width 259 height 199
type textarea "turfBookingId"
type input "turfBookingId"
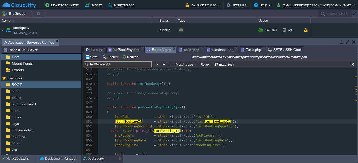
click at [228, 126] on div "x ///if(empty($turfBookingId)) 379 { ... } 512 513 // public function proceedTo…" at bounding box center [227, 129] width 259 height 142
click at [88, 56] on button "Save" at bounding box center [92, 57] width 14 height 5
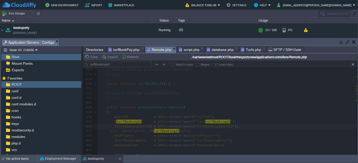
click at [120, 51] on span "turfBookPay.php" at bounding box center [123, 50] width 31 height 6
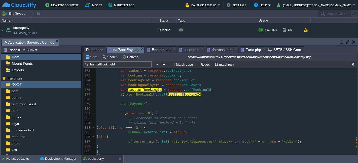
click at [91, 56] on button "Save" at bounding box center [92, 57] width 14 height 5
click at [154, 51] on span "Remote.php" at bounding box center [159, 50] width 25 height 6
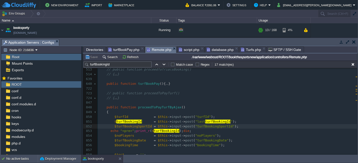
click at [186, 131] on pre "echo "<pre>" ; print_r ( $ turfBookingId ); die ;" at bounding box center [227, 131] width 259 height 5
click at [108, 131] on div "x ///if(empty($turfBookingId)) 379 { ... } 512 513 // public function proceedTo…" at bounding box center [227, 129] width 259 height 142
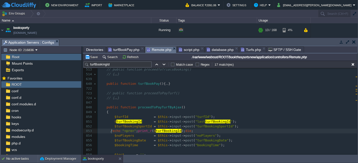
scroll to position [2, 3]
type textarea "//"
click at [88, 56] on button "Save" at bounding box center [92, 57] width 14 height 5
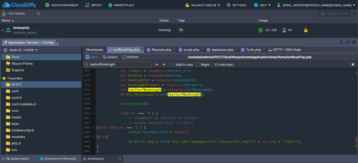
click at [116, 50] on span "turfBookPay.php" at bounding box center [123, 50] width 31 height 6
click at [174, 96] on div "xxxxxxxxxx '& lastturfBookingId =' + escape ( lastturfBookingId ) + 864 if ( ty…" at bounding box center [226, 130] width 261 height 199
type textarea "lastturfBookingId"
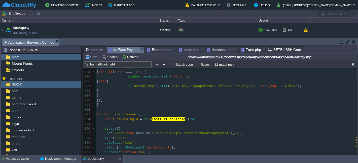
scroll to position [4287, 0]
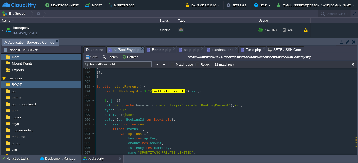
click at [157, 120] on span "turfBookingId" at bounding box center [159, 120] width 26 height 4
type textarea "turfBookingId"
click at [195, 92] on div "xxxxxxxxxx '& lastturfBookingId =' + escape ( lastturfBookingId ) + 861 // aler…" at bounding box center [226, 73] width 261 height 280
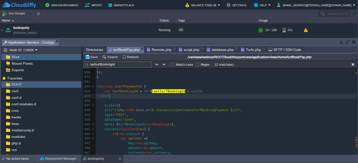
scroll to position [2, 9]
type textarea "alert();"
click at [124, 90] on div "xxxxxxxxxx '& lastturfBookingId =' + escape ( lastturfBookingId ) + 861 // aler…" at bounding box center [226, 75] width 261 height 284
type textarea "turfBookingId"
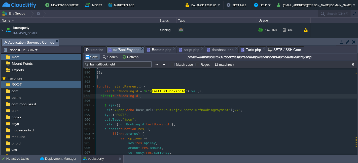
click at [94, 59] on button "Save" at bounding box center [92, 57] width 14 height 5
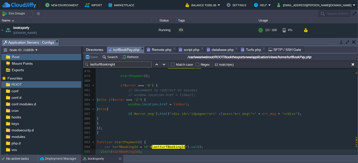
scroll to position [4204, 0]
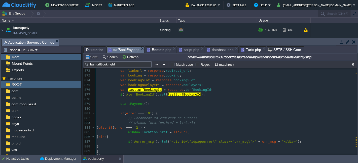
click at [179, 96] on span "lastturfBookingId" at bounding box center [184, 95] width 33 height 4
type textarea "lastturfBookingId"
type textarea "turfBookingId"
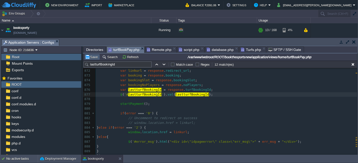
click at [93, 58] on button "Save" at bounding box center [92, 57] width 14 height 5
click at [140, 94] on div "xxxxxxxxxx '& lastturfBookingId =' + escape ( lastturfBookingId ) + 861 // aler…" at bounding box center [226, 109] width 261 height 185
click at [202, 102] on pre "startPayment ();" at bounding box center [226, 104] width 261 height 5
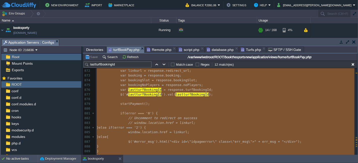
type textarea "-"
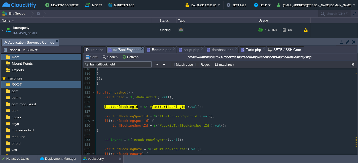
scroll to position [3952, 0]
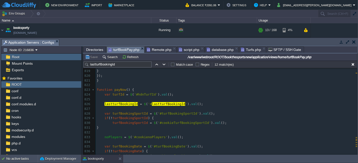
click at [198, 104] on pre "lastturfBookingId = $ ( '# lastturfBookingId ' ). val ();" at bounding box center [226, 104] width 261 height 5
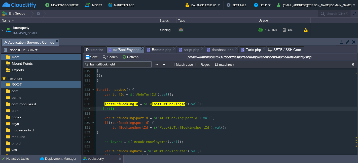
type textarea "alert();"
click at [118, 102] on div "xxxxxxxxxx startPayment (); 797 // Format date to [DATE] 798 const dateStr = bo…" at bounding box center [226, 86] width 261 height 242
type textarea "lastturfBookingId"
click at [96, 56] on button "Save" at bounding box center [92, 57] width 14 height 5
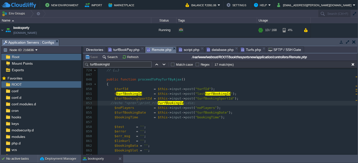
click at [160, 48] on span "Remote.php" at bounding box center [159, 50] width 25 height 6
click at [202, 95] on div "x ///if(empty($turfBookingId)) 379 { ... } 512 513 // public function proceedTo…" at bounding box center [227, 101] width 259 height 142
type textarea "lastturfBookingId"
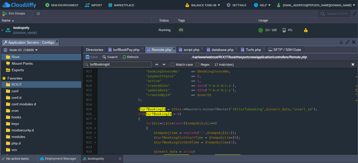
scroll to position [500, 0]
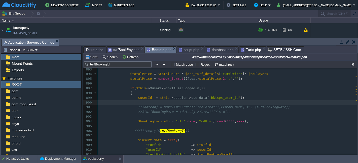
click at [199, 104] on pre at bounding box center [227, 103] width 259 height 5
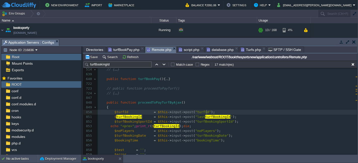
click at [237, 113] on pre "$turfId = $this -> input -> post ( "turfId" );" at bounding box center [227, 112] width 259 height 5
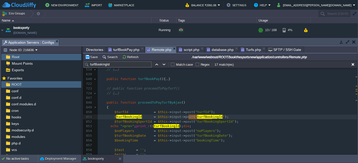
type textarea "$data"
type textarea "turfBookingId"
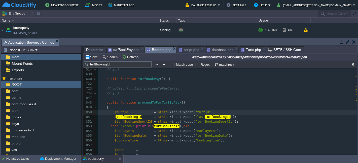
click at [197, 131] on div "x $ turfBookingId = $this -> input -> post ( " last turfBookingId " ); 379 { ..…" at bounding box center [227, 155] width 259 height 204
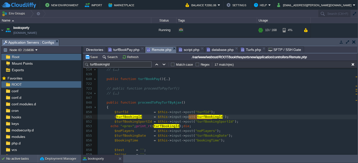
type textarea "$data"
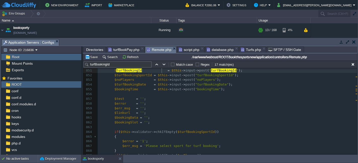
scroll to position [233, 0]
type textarea "turfId"
click at [161, 70] on span at bounding box center [155, 71] width 26 height 4
click at [221, 71] on div "x $ turfBookingId = $this -> input -> post ( " last turfBookingId " ); 724 // {…" at bounding box center [227, 123] width 259 height 156
click at [267, 71] on pre "$ turfBookingId = $this -> input -> post ( " turfBookingId " );" at bounding box center [227, 70] width 259 height 5
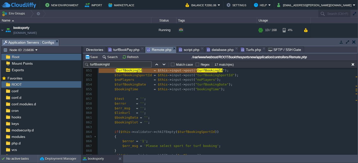
scroll to position [228, 0]
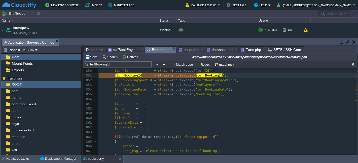
type textarea "$turfBookingId = $this->input->post("turfBookingId");"
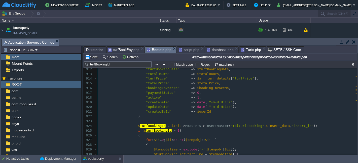
scroll to position [536, 0]
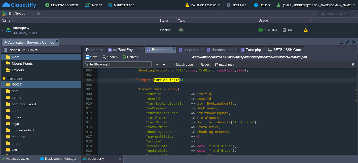
click at [210, 109] on pre ""noPlayers" => $noPlayers ," at bounding box center [227, 108] width 259 height 5
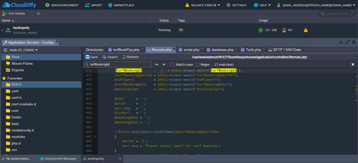
type textarea "turfId"
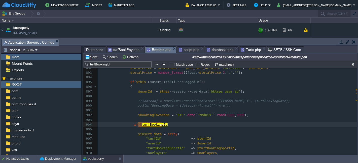
type textarea "turfBookingId"
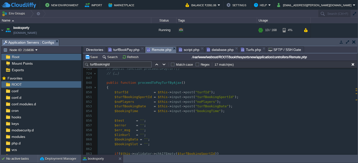
click at [216, 94] on pre "$turfId = $this -> input -> post ( "turfId" );" at bounding box center [227, 92] width 259 height 5
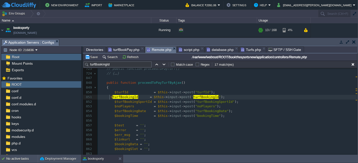
click at [109, 97] on div "x 640 public function turfBookPay (){ ... } 722 723 // public function proceedT…" at bounding box center [227, 130] width 259 height 147
click at [177, 104] on pre "$turfBookingSportId = $this -> input -> post ( "turfBookingSportId" );" at bounding box center [227, 102] width 259 height 5
click at [122, 48] on span "turfBookPay.php" at bounding box center [123, 50] width 31 height 6
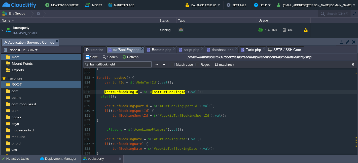
click at [124, 93] on div "xxxxxxxxxx < ul class = "nav nav-tabs" id = "myTab" role = "tablist" > 798 cons…" at bounding box center [226, 78] width 261 height 242
type textarea "lastturfBookingId"
click at [156, 49] on span "Remote.php" at bounding box center [159, 50] width 25 height 6
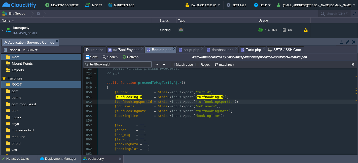
click at [207, 96] on span "turfBookingId" at bounding box center [210, 97] width 26 height 4
type textarea "turfBookingId"
click at [91, 58] on button "Save" at bounding box center [92, 57] width 14 height 5
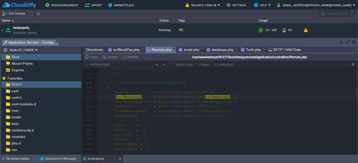
click at [125, 50] on span "turfBookPay.php" at bounding box center [123, 50] width 31 height 6
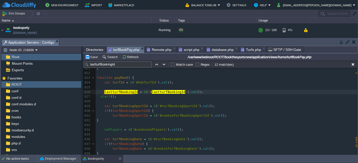
click at [123, 96] on pre "alert ();" at bounding box center [226, 97] width 261 height 5
click at [93, 57] on button "Save" at bounding box center [92, 57] width 14 height 5
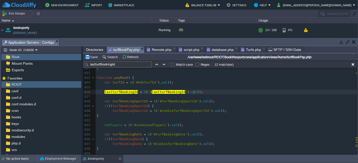
type textarea "turfBookingId"
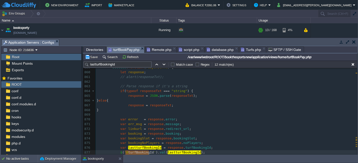
scroll to position [4231, 0]
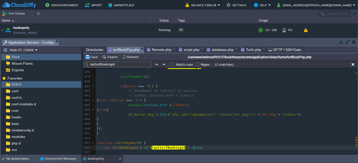
type textarea "-"
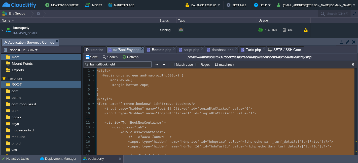
scroll to position [2476, 0]
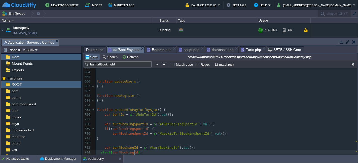
click at [94, 56] on button "Save" at bounding box center [92, 57] width 14 height 5
click at [152, 48] on span "Remote.php" at bounding box center [159, 50] width 25 height 6
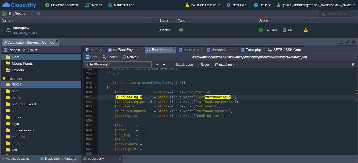
click at [205, 97] on span "turfBookingId" at bounding box center [218, 97] width 26 height 4
type textarea "last"
click at [89, 58] on button "Save" at bounding box center [92, 57] width 14 height 5
click at [131, 49] on span "turfBookPay.php" at bounding box center [123, 50] width 31 height 6
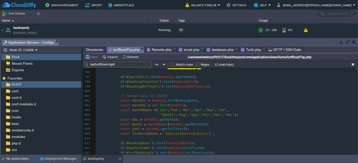
scroll to position [2825, 0]
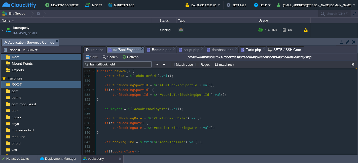
click at [156, 106] on pre at bounding box center [226, 104] width 261 height 5
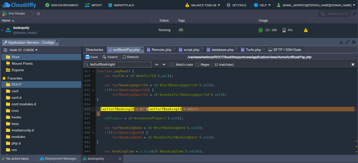
type textarea "lastturfBookingId = $('#lastturfBookingId').val();"
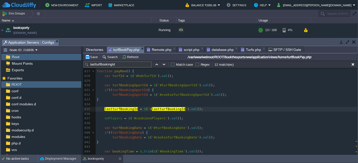
click at [150, 117] on div "xxxxxxxxxx alert ( turfBookingId ); 805 "Jul" , "Aug" , "Sep" , "Oct" , "Nov" ,…" at bounding box center [226, 107] width 261 height 284
click at [109, 110] on span "lastturfBookingId" at bounding box center [120, 109] width 33 height 4
type textarea "last"
click at [147, 109] on div "xxxxxxxxxx alert ( turfBookingId ); 805 "Jul" , "Aug" , "Sep" , "Oct" , "Nov" ,…" at bounding box center [226, 107] width 261 height 284
type textarea "last"
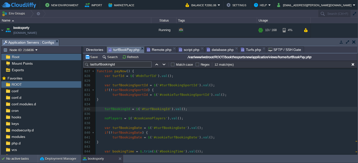
click at [119, 109] on span "turfBookingId" at bounding box center [117, 109] width 26 height 4
type textarea "turfBookingId"
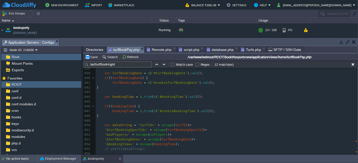
scroll to position [3007, 0]
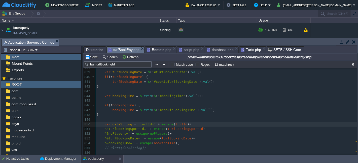
click at [197, 123] on pre "var dataString = 'turfId=' + escape ( turfId ) +" at bounding box center [226, 124] width 261 height 5
click at [176, 133] on pre "'&noPlayers=' + escape ( noPlayers ) +" at bounding box center [226, 134] width 261 height 5
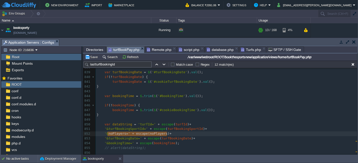
type textarea "'&noPlayers=' + escape(noPlayers) +"
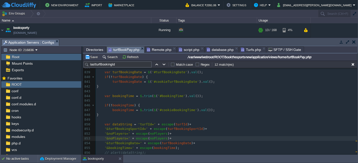
scroll to position [2979, 0]
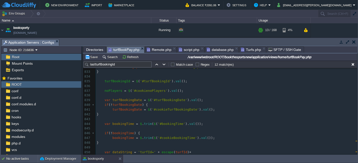
click at [115, 81] on div "xxxxxxxxxx alert ( turfBookingId ); 828 var turfId = $ ( '#hdnTurfId' ). val ()…" at bounding box center [226, 138] width 261 height 185
type textarea "turfBookingId"
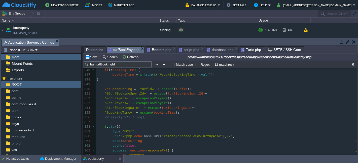
scroll to position [0, 0]
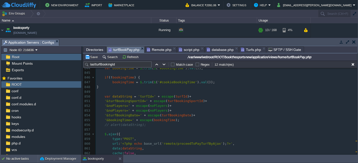
click at [113, 106] on div "xxxxxxxxxx alert ( turfBookingId ); 834 835 turfBookingId = $ ( '#turfBookingId…" at bounding box center [226, 130] width 261 height 223
type textarea "noPlayers"
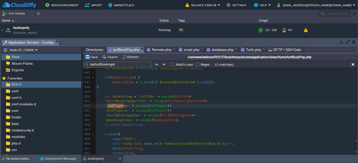
paste textarea
click at [156, 106] on div "xxxxxxxxxx alert ( turfBookingId ); 834 835 turfBookingId = $ ( '#turfBookingId…" at bounding box center [226, 130] width 261 height 223
type textarea "noPlayers"
paste textarea
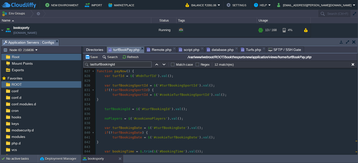
click at [104, 109] on div "xxxxxxxxxx alert ( turfBookingId ); 816 // Uncomment to redirect on success 817…" at bounding box center [226, 109] width 261 height 185
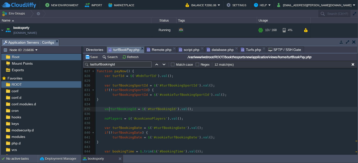
type textarea "var"
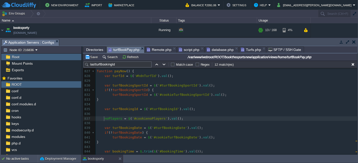
click at [102, 119] on span at bounding box center [103, 119] width 4 height 5
type textarea "var"
click at [92, 59] on button "Save" at bounding box center [92, 57] width 14 height 5
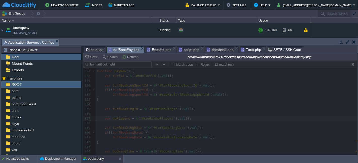
click at [150, 49] on span "Remote.php" at bounding box center [159, 50] width 25 height 6
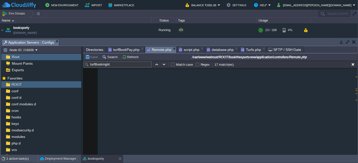
paste textarea "$turfBookingId"
type textarea "$turfBookingId"
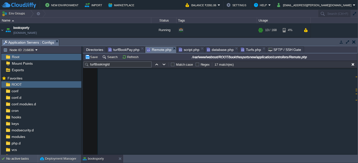
type textarea "$data"
click at [91, 56] on button "Save" at bounding box center [92, 57] width 14 height 5
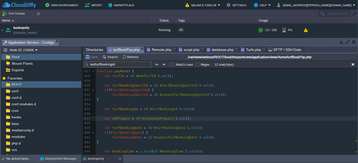
click at [128, 51] on span "turfBookPay.php" at bounding box center [123, 50] width 31 height 6
click at [155, 49] on span "Remote.php" at bounding box center [159, 50] width 25 height 6
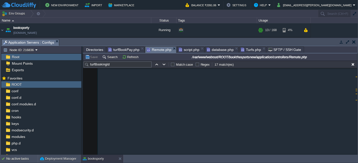
click at [119, 51] on span "turfBookPay.php" at bounding box center [123, 50] width 31 height 6
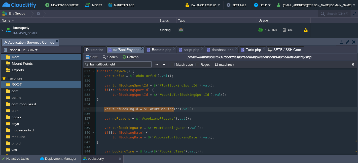
type textarea "var turfBookingId = $('#turfBookingId').val();"
drag, startPoint x: 103, startPoint y: 108, endPoint x: 175, endPoint y: 109, distance: 71.9
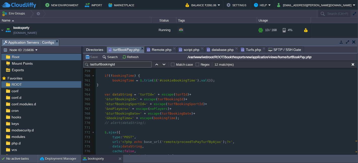
scroll to position [2616, 0]
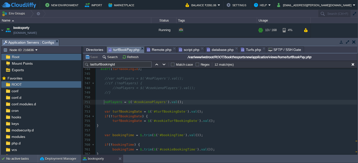
click at [103, 103] on span at bounding box center [103, 102] width 4 height 5
type textarea "var"
click at [115, 99] on pre at bounding box center [226, 97] width 261 height 5
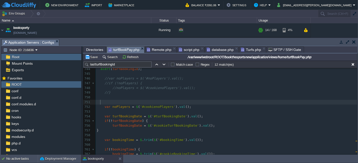
paste textarea "var turfBookingId = $('#turfBookingId').val();"
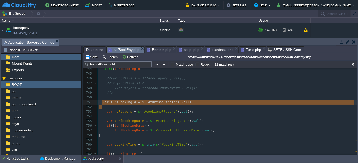
type textarea "var turfBookingId = $('#turfBookingId').val();"
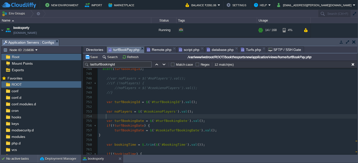
click at [152, 116] on pre at bounding box center [227, 116] width 259 height 5
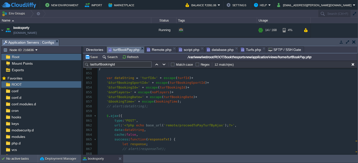
click at [106, 88] on div "xxxxxxxxxx 1000 820 } else if ( error === '2' ) { 821 window . location . href …" at bounding box center [227, 47] width 259 height 247
type textarea "'&turfBookingId=' + escape(turfBookingId) +"
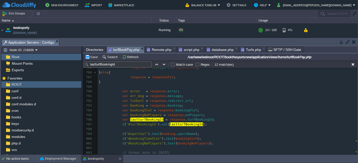
click at [201, 126] on pre "$ ( '#turfBookingId' ). val ( lastturfBookingId );" at bounding box center [227, 124] width 259 height 5
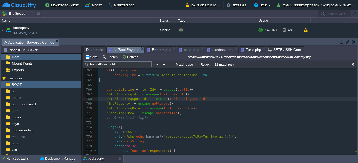
click at [207, 99] on pre "'&turfBookingSportId=' + escape ( turfBookingSportId ) +" at bounding box center [227, 99] width 259 height 5
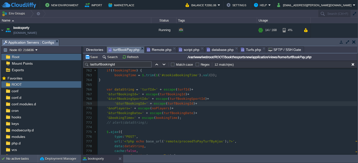
click at [114, 103] on span "'&turfBookingId='" at bounding box center [130, 104] width 33 height 4
click at [93, 54] on div "Save Search Refresh /var/www/webroot/ROOT/bookthesportsnew/application/views/ho…" at bounding box center [220, 57] width 274 height 7
click at [91, 55] on td "Save" at bounding box center [92, 57] width 16 height 6
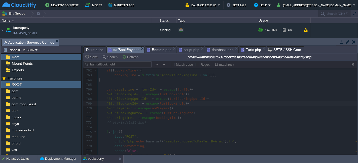
click at [153, 51] on span "Remote.php" at bounding box center [159, 50] width 25 height 6
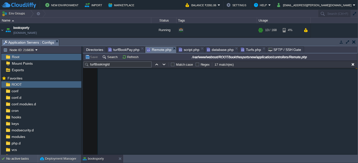
click at [122, 47] on span "turfBookPay.php" at bounding box center [123, 50] width 31 height 6
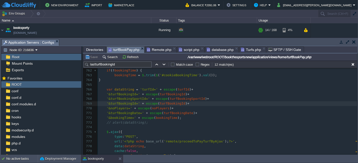
click at [154, 50] on span "Remote.php" at bounding box center [159, 50] width 25 height 6
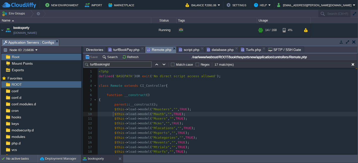
scroll to position [44, 0]
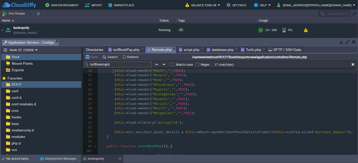
type textarea "$data"
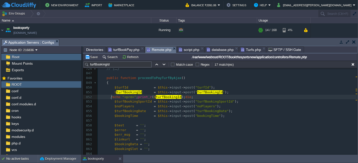
scroll to position [2, 3]
type textarea "//"
click at [88, 55] on td "Save" at bounding box center [92, 57] width 16 height 6
click at [113, 98] on div "x $this -> load -> model ( "Mauth" , "" , TRUE ); 640 public function turfBookP…" at bounding box center [227, 125] width 259 height 147
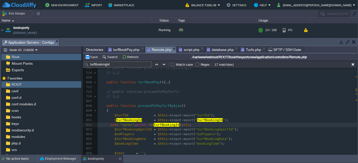
scroll to position [184, 0]
click at [92, 58] on button "Save" at bounding box center [92, 57] width 14 height 5
click at [110, 127] on div "x $this -> load -> model ( "Mauth" , "" , TRUE ); 379 { ... } 512 513 // public…" at bounding box center [227, 142] width 259 height 171
type textarea "//"
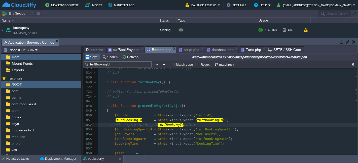
click at [89, 58] on button "Save" at bounding box center [92, 57] width 14 height 5
click at [117, 125] on div "x $this -> load -> model ( "Mauth" , "" , TRUE ); 379 { ... } 512 513 // public…" at bounding box center [227, 142] width 259 height 171
click at [97, 56] on button "Save" at bounding box center [92, 57] width 14 height 5
click at [184, 125] on div "x $this -> load -> model ( "Mauth" , "" , TRUE ); 379 { ... } 512 513 // public…" at bounding box center [227, 142] width 259 height 171
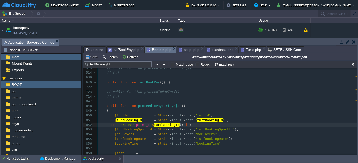
click at [108, 126] on div "x $this -> load -> model ( "Mauth" , "" , TRUE ); 379 { ... } 512 513 // public…" at bounding box center [227, 142] width 259 height 171
type textarea "//"
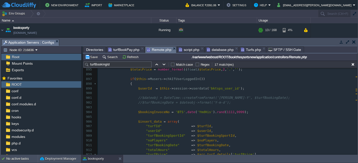
scroll to position [435, 0]
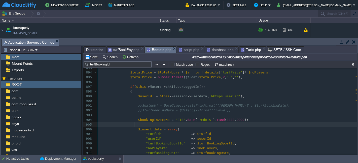
click at [170, 126] on pre at bounding box center [227, 125] width 259 height 5
click at [149, 119] on div "x //echo "<pre>";print_r($ turfBookingId );die; 877 $error = '1' ; 878 $err_msg…" at bounding box center [227, 122] width 259 height 265
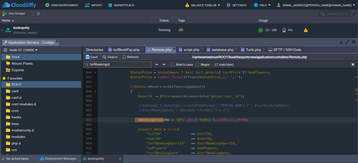
type textarea "$bookingInvoceNo"
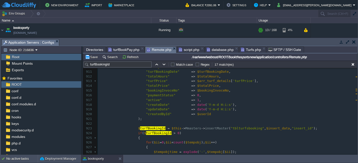
scroll to position [519, 0]
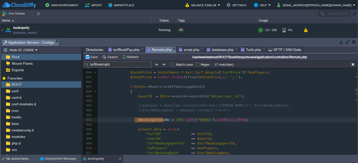
type input "$bookingInvoceNo"
type textarea "$bookingInvoceNo"
click at [149, 114] on pre at bounding box center [227, 115] width 259 height 5
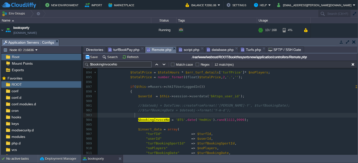
click at [145, 125] on pre at bounding box center [227, 125] width 259 height 5
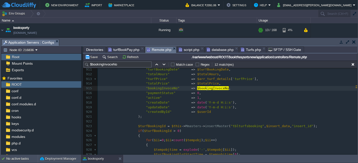
click at [207, 88] on div "x //echo "<pre>";print_r($ turfBookingId );die; 883 $err_msg = 'select booking …" at bounding box center [227, 67] width 259 height 265
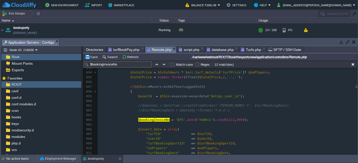
click at [152, 124] on pre at bounding box center [227, 125] width 259 height 5
type textarea "if(){}"
type textarea "!empty()"
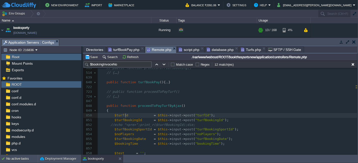
click at [126, 118] on pre "$turfBookingId = $this -> input -> post ( "turfBookingId" );" at bounding box center [227, 120] width 259 height 5
click at [126, 120] on div "x if ( empty ()){} 379 { ... } 512 513 // public function proceedToTrialsBookin…" at bounding box center [227, 147] width 259 height 180
type textarea "$turfBookingId"
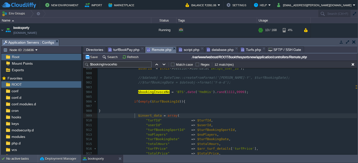
click at [134, 116] on span at bounding box center [134, 116] width 8 height 5
click at [154, 105] on pre at bounding box center [227, 106] width 259 height 5
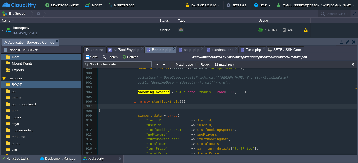
click at [134, 116] on span at bounding box center [134, 116] width 8 height 5
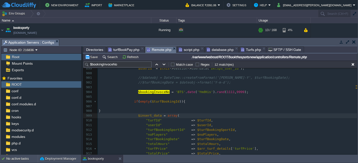
click at [134, 117] on span at bounding box center [134, 116] width 8 height 5
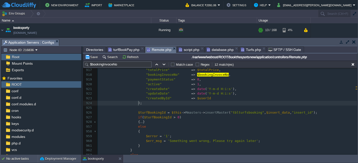
click at [139, 102] on div "x $insert_data = array ( 907 908 } 909 $insert_data = array ( 910 "turfId" => $…" at bounding box center [227, 125] width 259 height 209
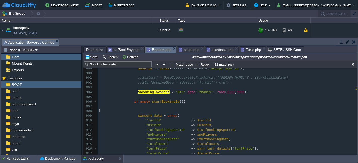
click at [133, 116] on span at bounding box center [134, 116] width 8 height 5
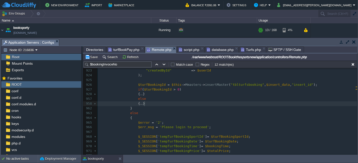
click at [145, 104] on span at bounding box center [147, 104] width 4 height 5
click at [145, 102] on span at bounding box center [147, 104] width 4 height 5
click at [145, 104] on span at bounding box center [147, 104] width 4 height 5
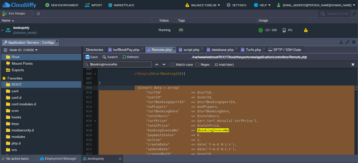
type textarea "-"
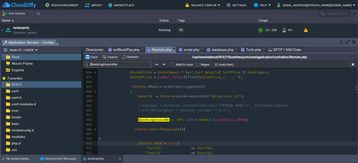
click at [131, 129] on div "x } 883 $err_msg = 'select booking time slot' ; 884 } 885 else 886 { 887 $arr_t…" at bounding box center [227, 108] width 259 height 180
type textarea "if(empty($turfBookingId)){ }"
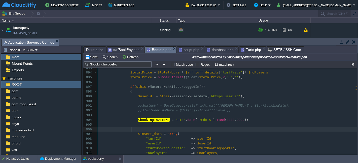
click at [137, 113] on pre at bounding box center [227, 115] width 259 height 5
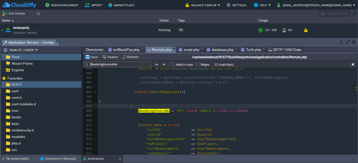
scroll to position [463, 0]
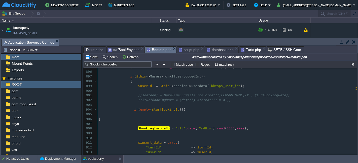
scroll to position [435, 0]
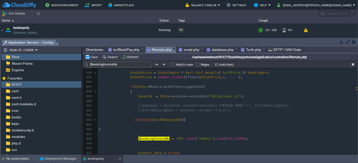
type textarea "-"
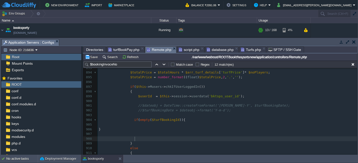
click at [157, 125] on pre at bounding box center [227, 125] width 259 height 5
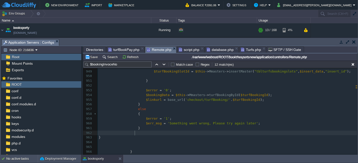
scroll to position [705, 0]
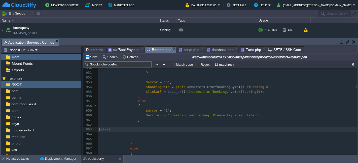
type textarea "else()"
type textarea "{}"
click at [144, 137] on pre at bounding box center [227, 134] width 259 height 5
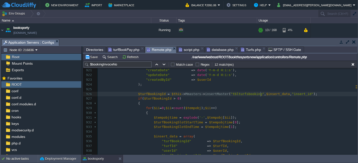
click at [261, 95] on div "x 893 894 $totalPrice = $totalHours * $arr_turf_details [ 'turfPrice' ] * $noPl…" at bounding box center [227, 68] width 259 height 265
click at [292, 95] on span ""insert_id"" at bounding box center [303, 94] width 22 height 4
type textarea "insert_id"
type textarea "$insert_data"
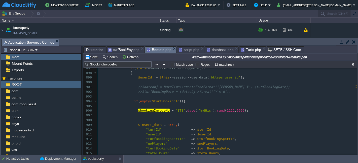
click at [131, 101] on span at bounding box center [116, 102] width 35 height 4
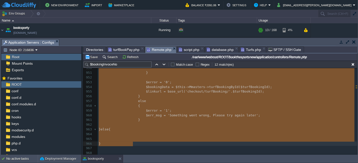
type textarea "-"
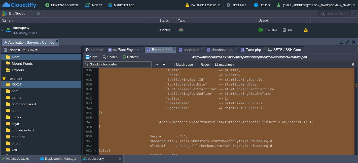
scroll to position [676, 0]
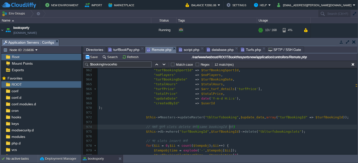
type textarea "// पहले पुराने slots delete करो (same bookingId वाले)"
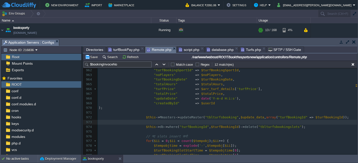
click at [191, 137] on pre "// नए slots insert करो" at bounding box center [227, 137] width 259 height 5
type textarea "// नए slots insert करो"
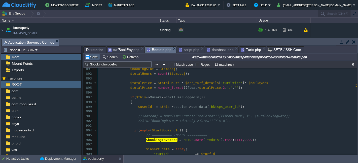
click at [93, 56] on button "Save" at bounding box center [92, 57] width 14 height 5
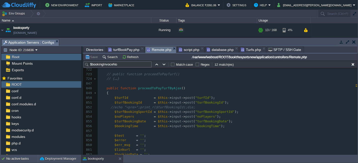
click at [188, 109] on pre "//echo "<pre>";print_r($turfBookingId);die;" at bounding box center [227, 107] width 259 height 5
type textarea "echo "<pre>";print_r($turfBookingId);die;"
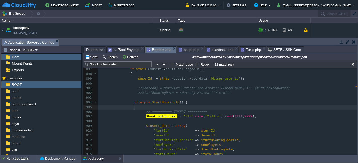
paste textarea "$turfBookingId"
click at [190, 106] on span "$turfBookingId" at bounding box center [193, 107] width 28 height 4
type textarea "$turfBookingId"
type textarea "''"
type textarea "innsert"
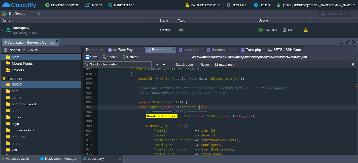
click at [205, 107] on pre "echo "<pre>" ; print_r ( 'innsert' ); die ;" at bounding box center [227, 107] width 259 height 5
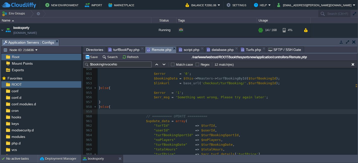
paste textarea "UPDATE"
click at [168, 116] on span "// ========== UPDATE ==========" at bounding box center [176, 117] width 61 height 4
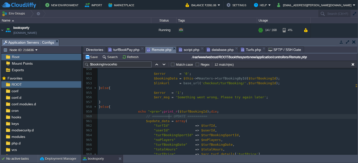
type textarea "UPDATE"
click at [190, 110] on span "$turfBookingId" at bounding box center [193, 112] width 28 height 4
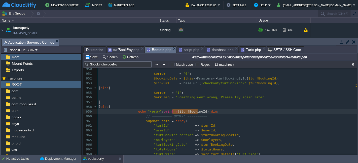
paste textarea "'"
type textarea "''"
click at [96, 55] on button "Save" at bounding box center [92, 57] width 14 height 5
click at [205, 115] on pre "// ========== UPDATE ==========" at bounding box center [227, 116] width 259 height 5
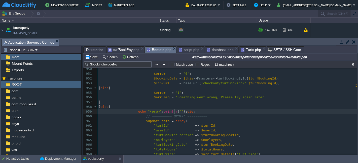
type textarea "$turfBookingId"
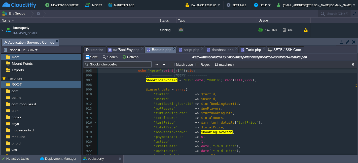
scroll to position [434, 0]
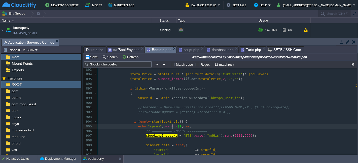
type textarea "$turfBookingId"
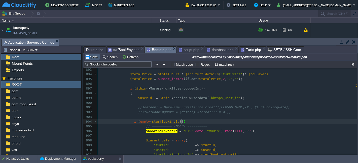
click at [88, 56] on button "Save" at bounding box center [92, 57] width 14 height 5
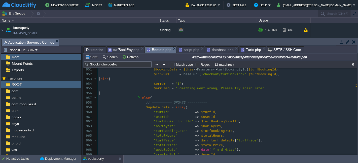
scroll to position [713, 0]
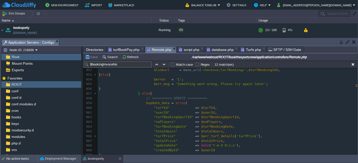
click at [201, 106] on div "x if ( empty ( $turfBookingId )) { 936 "turfId" => $turfId , 937 "userId" => $u…" at bounding box center [227, 96] width 259 height 209
type textarea "$turfId"
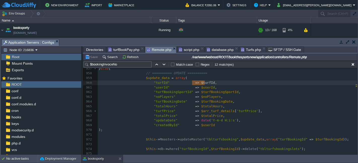
scroll to position [741, 0]
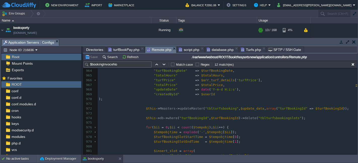
click at [279, 109] on div "x if ( empty ( $turfBookingId )) { 936 "turfId" => $turfId , 937 "userId" => $u…" at bounding box center [227, 73] width 259 height 275
type textarea "turfBookingId"
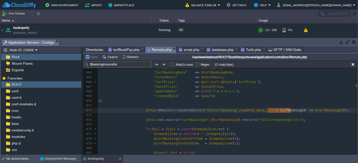
scroll to position [769, 0]
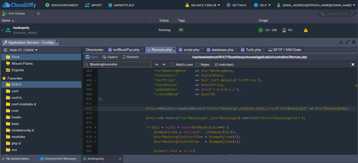
type textarea "turfBookingId" => $turfBookingId"
click at [149, 102] on pre "​" at bounding box center [227, 104] width 259 height 5
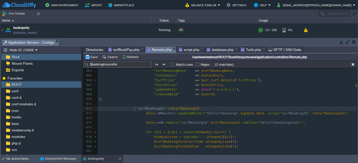
click at [135, 108] on div "x if ( empty ( $turfBookingId )) { 936 "turfId" => $turfId , 937 "userId" => $u…" at bounding box center [227, 76] width 259 height 280
type textarea "$"
click at [133, 109] on div "x if ( empty ( $turfBookingId )) { 936 "turfId" => $turfId , 937 "userId" => $u…" at bounding box center [227, 76] width 259 height 280
click at [206, 107] on pre "$turfBookingId " => $turfBookingId" at bounding box center [227, 109] width 259 height 5
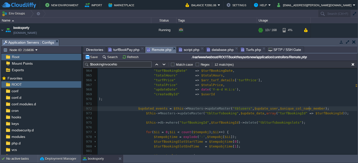
click at [211, 113] on span ""tblturfsbooking"" at bounding box center [221, 114] width 33 height 4
type textarea "tblturfsbooking"
click at [232, 109] on span ""tblusers"" at bounding box center [242, 109] width 20 height 4
type textarea "tblusers"
paste textarea
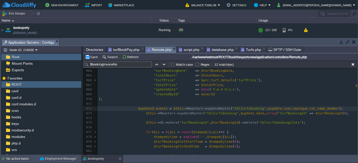
click at [240, 114] on div "x if ( empty ( $turfBookingId )) { 936 "turfId" => $turfId , 937 "userId" => $u…" at bounding box center [227, 76] width 259 height 280
type textarea "$update_data"
click at [264, 109] on div "x if ( empty ( $turfBookingId )) { 936 "turfId" => $turfId , 937 "userId" => $u…" at bounding box center [227, 76] width 259 height 280
type textarea "$update_user"
paste textarea
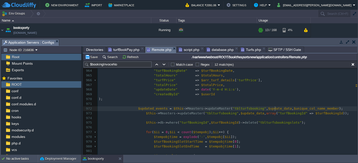
click at [287, 108] on div "x if ( empty ( $turfBookingId )) { 936 "turfId" => $turfId , 937 "userId" => $u…" at bounding box center [227, 76] width 259 height 280
type textarea "$unique_col_name_member"
click at [308, 113] on div "x if ( empty ( $turfBookingId )) { 936 "turfId" => $turfId , 937 "userId" => $u…" at bounding box center [227, 76] width 259 height 280
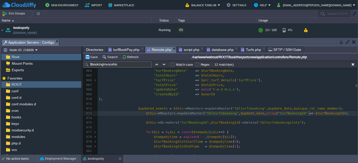
type textarea "$turfBookingId"
click at [296, 109] on span "$unique_col_name_member" at bounding box center [316, 109] width 45 height 4
type textarea "$unique_col_name_member"
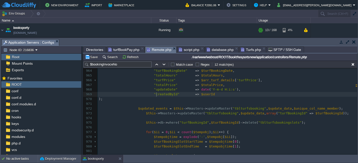
click at [156, 95] on div "x if ( empty ( $turfBookingId )) { 936 "turfId" => $turfId , 937 "userId" => $u…" at bounding box center [227, 76] width 259 height 280
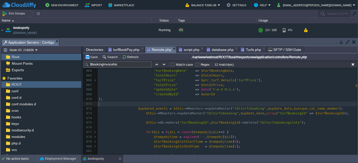
click at [156, 104] on pre "​" at bounding box center [227, 104] width 259 height 5
type textarea "$update_user"
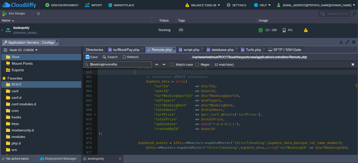
scroll to position [769, 0]
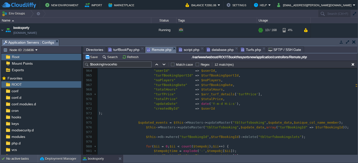
click at [306, 130] on pre "​" at bounding box center [227, 132] width 259 height 5
type textarea "$turfBookingId"
click at [306, 130] on pre "​" at bounding box center [227, 132] width 259 height 5
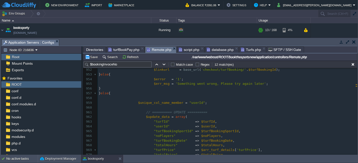
scroll to position [713, 0]
click at [191, 103] on div "x if ( empty ( $turfBookingId )) { 936 "turfId" => $turfId , 937 "userId" => $u…" at bounding box center [227, 139] width 259 height 294
type textarea "userId"
paste textarea
click at [185, 104] on div "x if ( empty ( $turfBookingId )) { 936 "turfId" => $turfId , 937 "userId" => $u…" at bounding box center [227, 139] width 259 height 294
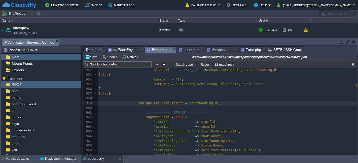
scroll to position [769, 0]
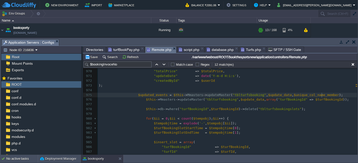
type textarea "$this->Mmasters->updateMaster("tblturfsbooking", $update_data, array("turfBooki…"
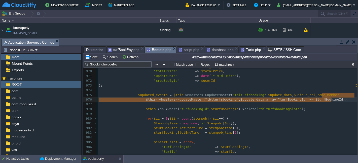
drag, startPoint x: 324, startPoint y: 96, endPoint x: 335, endPoint y: 101, distance: 11.6
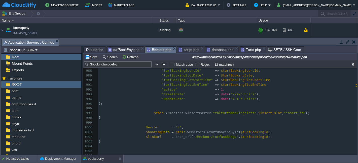
click at [284, 112] on div "x 974 ​ 975 $updated_events = $this -> Mmasters -> updateMaster ( "tblturfsbook…" at bounding box center [227, 104] width 259 height 204
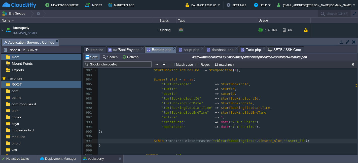
click at [88, 57] on button "Save" at bounding box center [92, 57] width 14 height 5
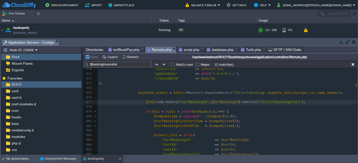
click at [213, 101] on span "$turfBookingId" at bounding box center [225, 102] width 28 height 4
type textarea "$turfBookingId"
type textarea "(""
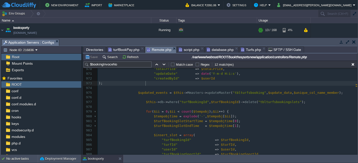
click at [166, 85] on pre ");" at bounding box center [227, 83] width 259 height 5
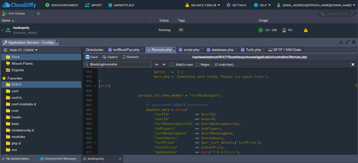
scroll to position [715, 0]
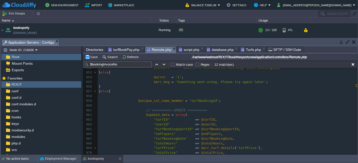
click at [156, 116] on div "x 942 "active" => 1 , 943 "createDate" => date ( 'Y-m-d H:i:s' ), 944 "updateDa…" at bounding box center [227, 150] width 259 height 265
type textarea "$update_data"
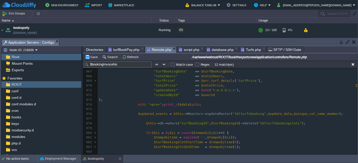
scroll to position [771, 0]
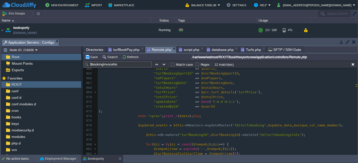
click at [176, 116] on div "x 942 "active" => 1 , 943 "createDate" => date ( 'Y-m-d H:i:s' ), 944 "updateDa…" at bounding box center [227, 95] width 259 height 265
type textarea "$data"
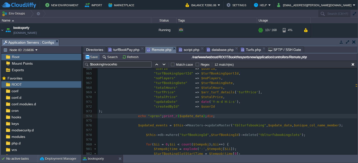
click at [96, 59] on button "Save" at bounding box center [92, 57] width 14 height 5
type textarea "echo "<pre>";print_r($update_data);die;"
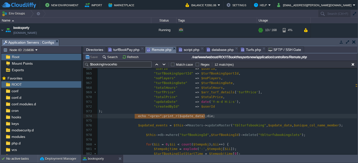
click at [134, 119] on pre "​" at bounding box center [227, 121] width 259 height 5
click at [323, 126] on div "x 942 "active" => 1 , 943 "createDate" => date ( 'Y-m-d H:i:s' ), 944 "updateDa…" at bounding box center [227, 95] width 259 height 265
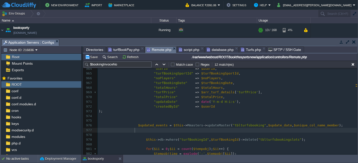
paste textarea "$updated_events"
click at [150, 127] on span "$updated_events" at bounding box center [152, 126] width 29 height 4
type textarea "$updated_events"
click at [184, 129] on span "$update_data" at bounding box center [191, 131] width 24 height 4
paste textarea
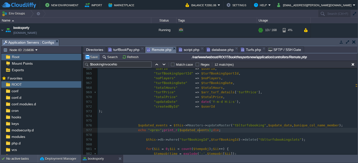
type textarea "$update_data"
click at [92, 59] on button "Save" at bounding box center [92, 57] width 14 height 5
click at [266, 127] on div "x 942 "active" => 1 , 943 "createDate" => date ( 'Y-m-d H:i:s' ), 944 "updateDa…" at bounding box center [227, 98] width 259 height 270
type textarea "$update_data"
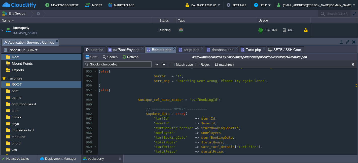
scroll to position [687, 0]
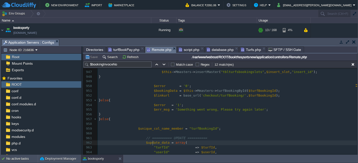
click at [153, 142] on div "x 936 "turfId" => $turfId , 937 "userId" => $userId , 938 "turfBookingSportId" …" at bounding box center [227, 110] width 259 height 185
type textarea "$update_data"
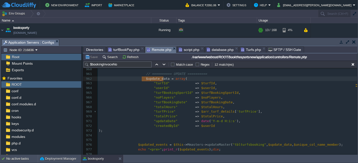
scroll to position [744, 0]
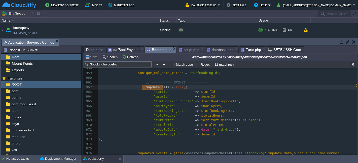
type textarea "$update_data"
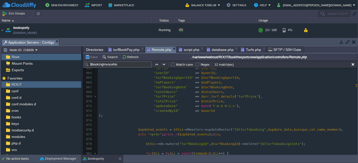
scroll to position [771, 0]
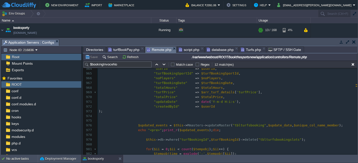
click at [145, 125] on span "$updated_events" at bounding box center [152, 126] width 29 height 4
type textarea "$updated_events"
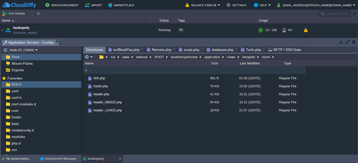
click at [100, 49] on span "Directories" at bounding box center [94, 50] width 17 height 6
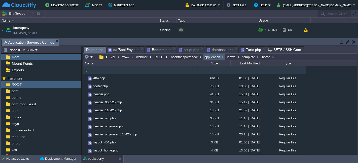
click at [211, 56] on button "application" at bounding box center [212, 57] width 18 height 5
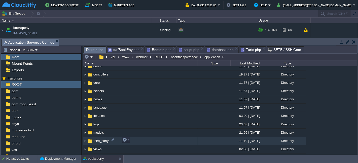
scroll to position [28, 0]
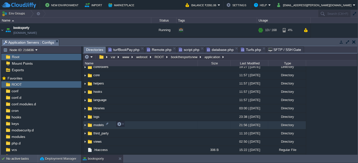
click at [141, 127] on td "models" at bounding box center [140, 125] width 114 height 8
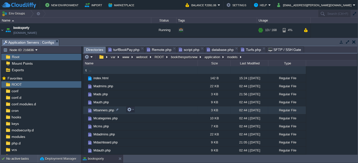
click at [131, 113] on td "Mbanners.php" at bounding box center [140, 111] width 114 height 8
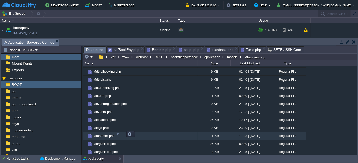
scroll to position [112, 0]
click at [132, 134] on em at bounding box center [130, 134] width 7 height 5
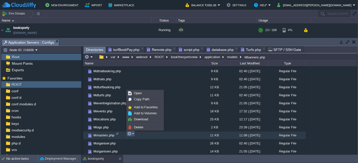
click at [132, 134] on em at bounding box center [130, 134] width 7 height 5
click at [146, 95] on link "Open" at bounding box center [145, 94] width 36 height 6
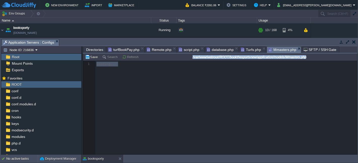
click at [165, 81] on div at bounding box center [220, 108] width 274 height 94
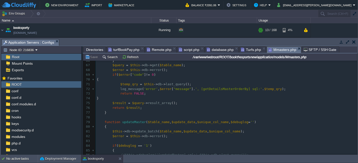
scroll to position [363, 0]
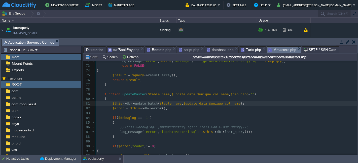
click at [113, 103] on div "379 <?php if ( ! defined ( 'BASEPATH' )) exit ( 'No direct script access allowe…" at bounding box center [226, 62] width 261 height 280
click at [104, 95] on div "379 <?php if ( ! defined ( 'BASEPATH' )) exit ( 'No direct script access allowe…" at bounding box center [226, 62] width 261 height 280
click at [164, 104] on span "$table_name" at bounding box center [170, 104] width 22 height 4
type textarea "$table_name"
click at [157, 94] on div "x <?php if ( ! defined ( 'BASEPATH' )) exit ( 'No direct script access allowed'…" at bounding box center [226, 62] width 261 height 280
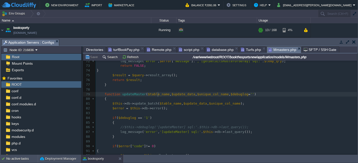
type textarea "$table_name"
click at [157, 48] on span "Remote.php" at bounding box center [159, 50] width 25 height 6
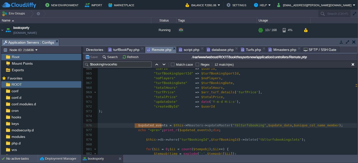
type textarea "tblturfsbooking"
click at [271, 126] on div at bounding box center [271, 126] width 0 height 5
click at [276, 50] on span "Mmasters.php" at bounding box center [282, 50] width 28 height 6
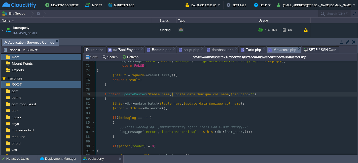
type textarea "$update_data"
type textarea "$unique_col_name"
type textarea "$debuglog"
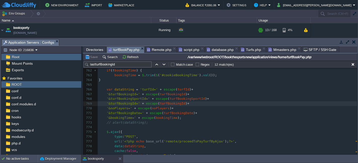
click at [128, 48] on span "turfBookPay.php" at bounding box center [123, 50] width 31 height 6
click at [153, 48] on span "Remote.php" at bounding box center [159, 50] width 25 height 6
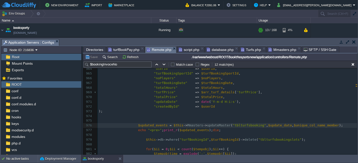
click at [240, 126] on span ""tblturfsbooking"" at bounding box center [248, 126] width 33 height 4
type textarea "tblturfsbooking"
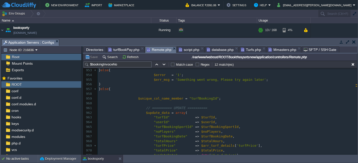
scroll to position [715, 0]
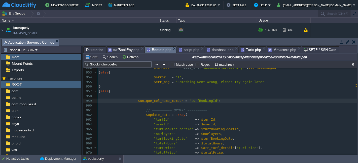
click at [203, 100] on div "x 942 "active" => 1 , 943 "createDate" => date ( 'Y-m-d H:i:s' ), 944 "updateDa…" at bounding box center [227, 108] width 259 height 180
type textarea "turfBookingId"
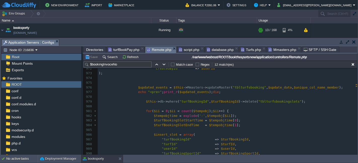
scroll to position [799, 0]
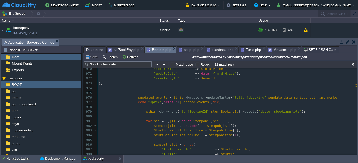
click at [232, 97] on div "x $unique_col_name_member = " turfBookingId " ; 966 "noPlayers" => $noPlayers ,…" at bounding box center [227, 140] width 259 height 185
type textarea "tblturfsbooking"
click at [296, 98] on span "$unique_col_name_member" at bounding box center [316, 98] width 45 height 4
type textarea "$unique_col_name_member"
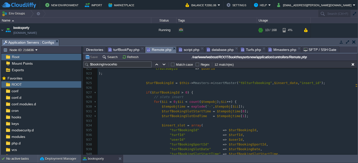
scroll to position [596, 0]
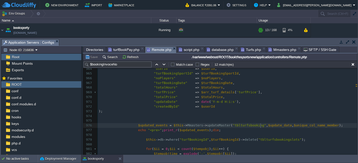
type textarea "$update_data"
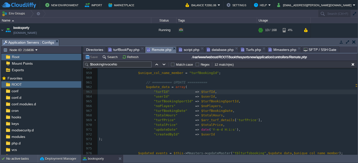
click at [148, 93] on span at bounding box center [126, 92] width 55 height 4
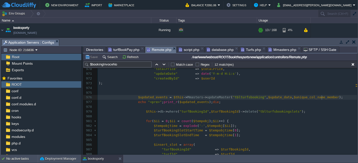
click at [325, 98] on pre "$updated_events = $this -> Mmasters -> updateMaster ( "tblturfsbooking" , $upda…" at bounding box center [227, 97] width 259 height 5
click at [272, 48] on span "Mmasters.php" at bounding box center [282, 50] width 28 height 6
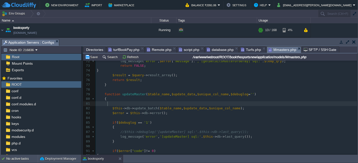
paste textarea "$table_name"
click at [155, 96] on span "$table_name" at bounding box center [159, 95] width 22 height 4
type textarea "$table_name"
click at [150, 106] on div "xxxxxxxxxx <?php if ( ! defined ( 'BASEPATH' )) exit ( 'No direct script access…" at bounding box center [226, 64] width 261 height 284
type textarea "$data"
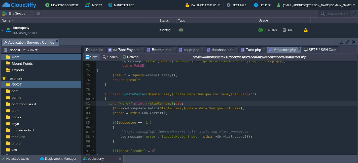
click at [92, 55] on button "Save" at bounding box center [92, 57] width 14 height 5
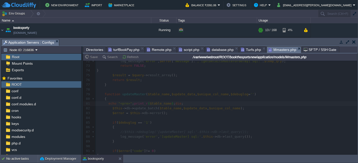
click at [152, 129] on div at bounding box center [220, 108] width 274 height 94
click at [178, 103] on div at bounding box center [220, 108] width 274 height 94
